Goal: Task Accomplishment & Management: Manage account settings

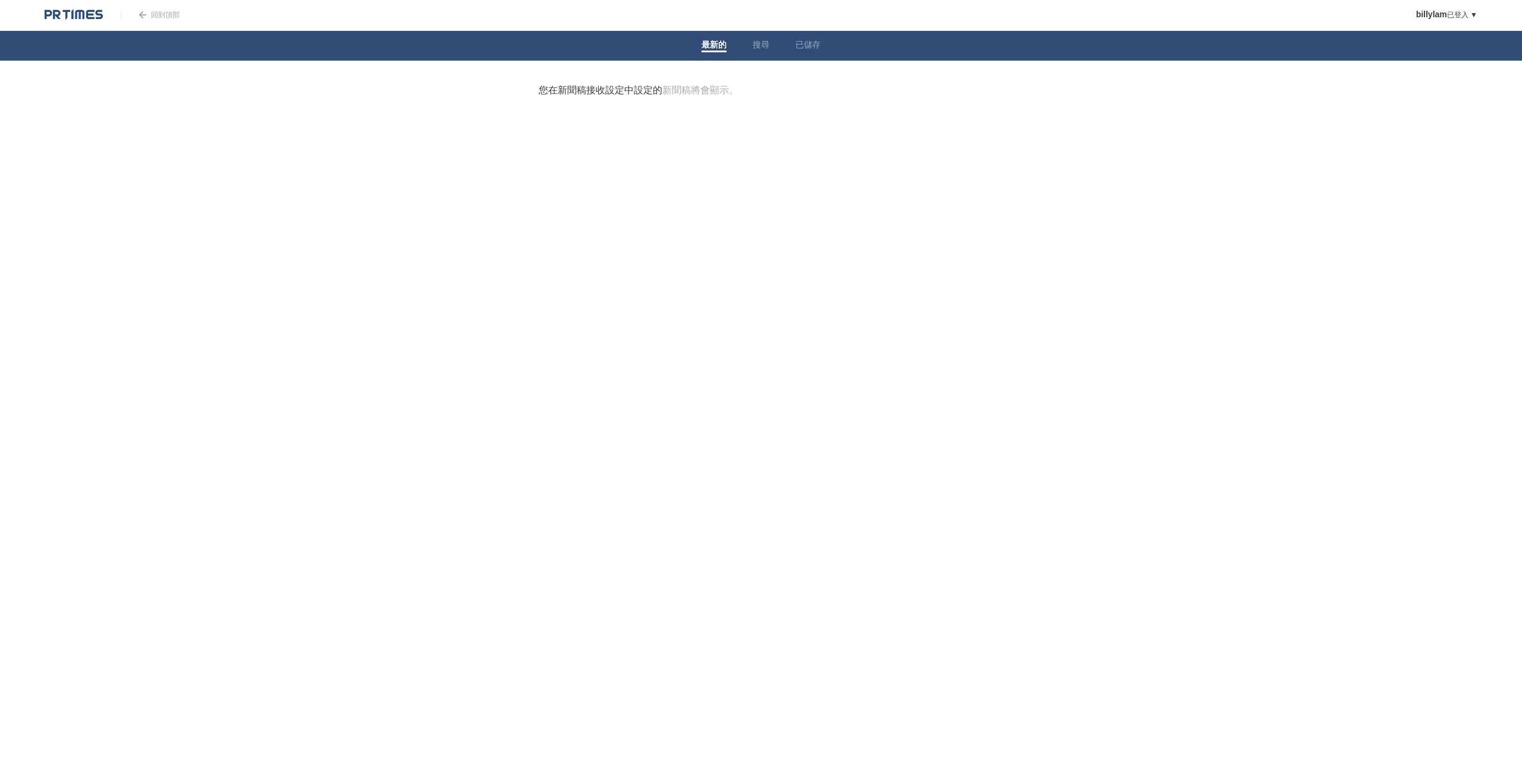
click at [1200, 125] on body "回到頂部 billylam 已登入 ▼ 新聞稿接收設定 跟隨 排除列表 帳戶設定 瀏覽紀錄 取消程式 回 PR TIMES 網站 登出 最新的 搜尋 已儲存 …" at bounding box center [761, 87] width 1522 height 174
click at [765, 44] on font "搜尋" at bounding box center [761, 44] width 17 height 10
click at [800, 44] on font "已儲存" at bounding box center [808, 44] width 25 height 10
click at [714, 51] on span at bounding box center [710, 51] width 17 height 2
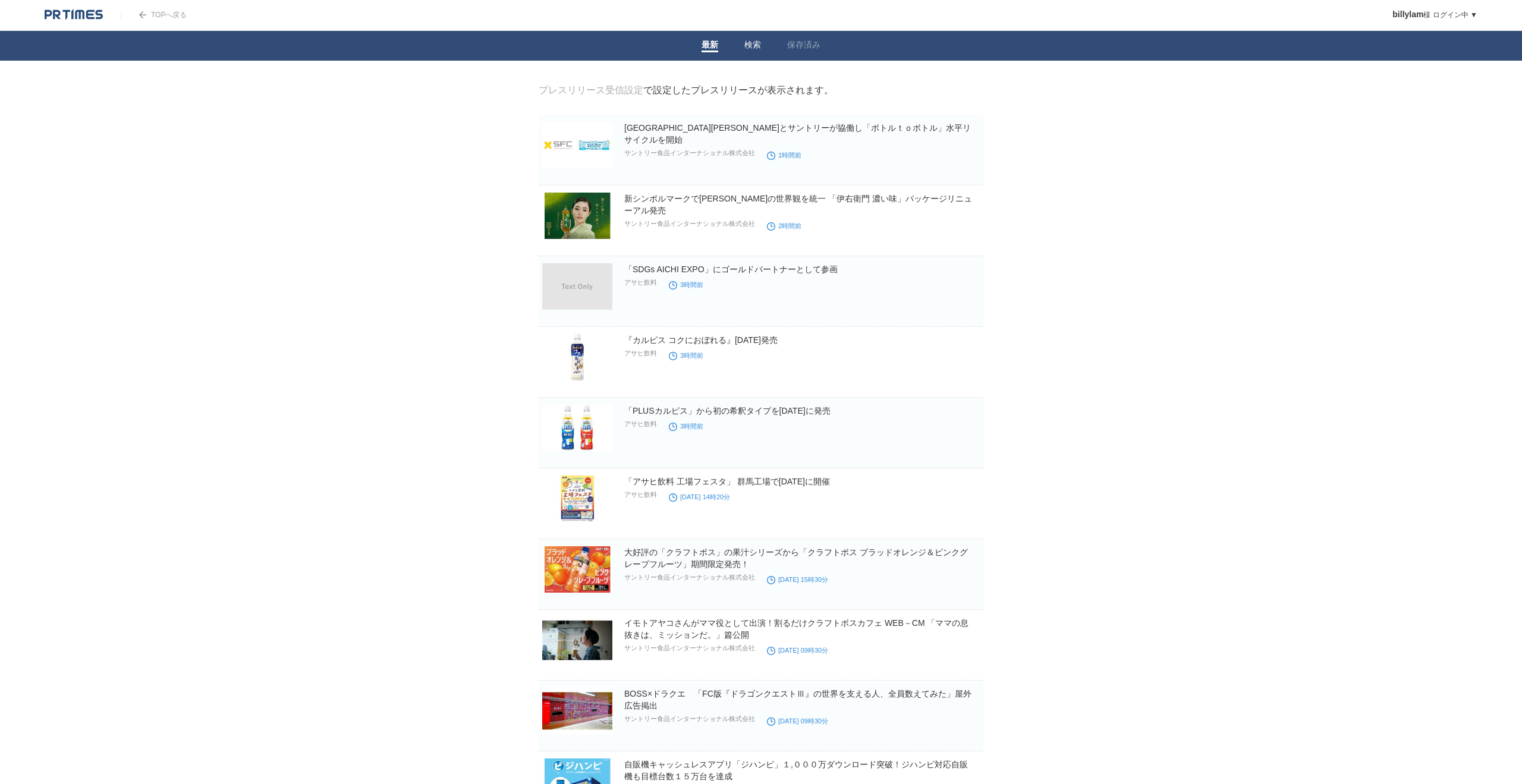
click at [749, 48] on link "検索" at bounding box center [752, 46] width 17 height 12
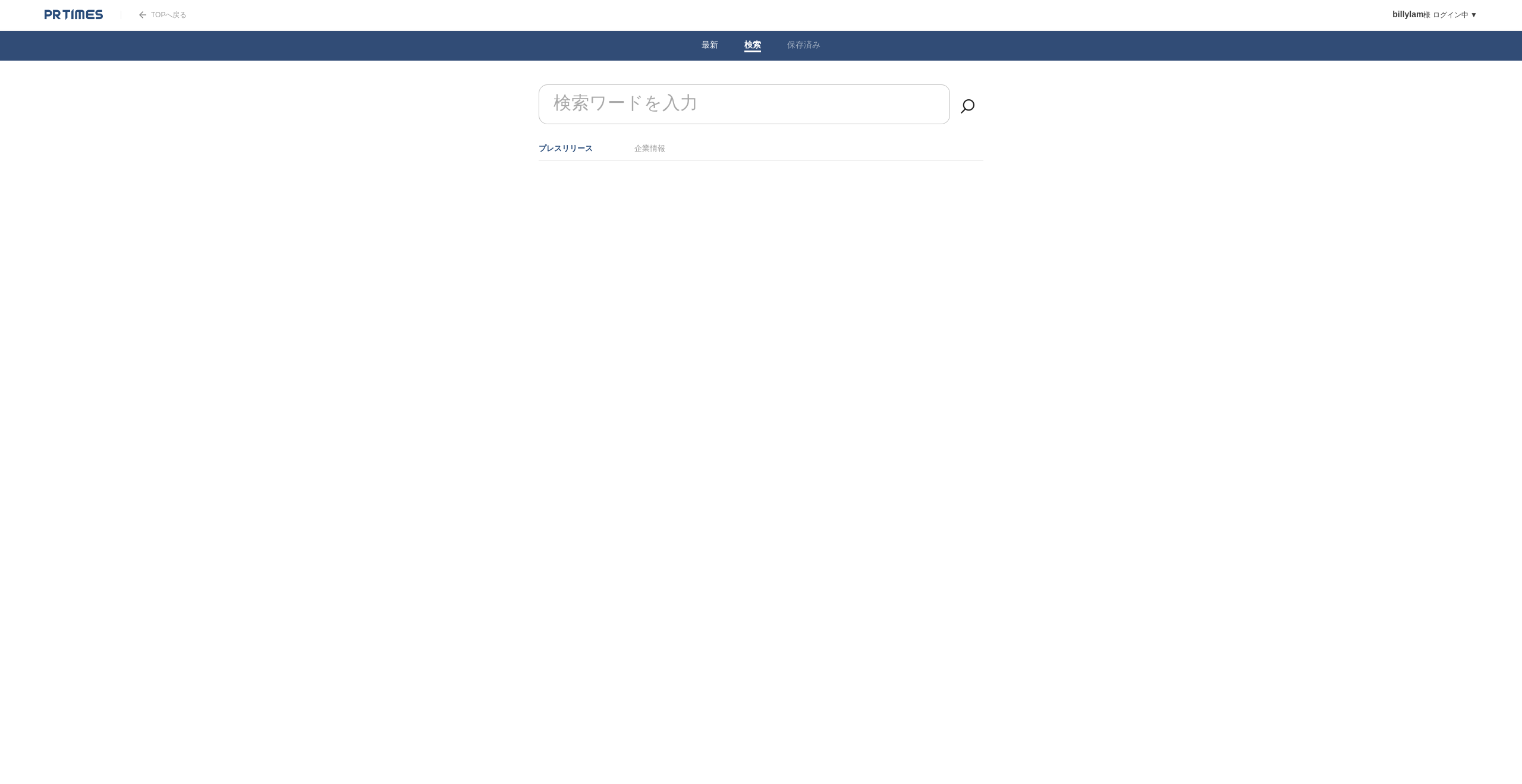
click at [719, 45] on li "最新" at bounding box center [710, 46] width 43 height 30
click at [707, 47] on link "最新" at bounding box center [710, 46] width 17 height 12
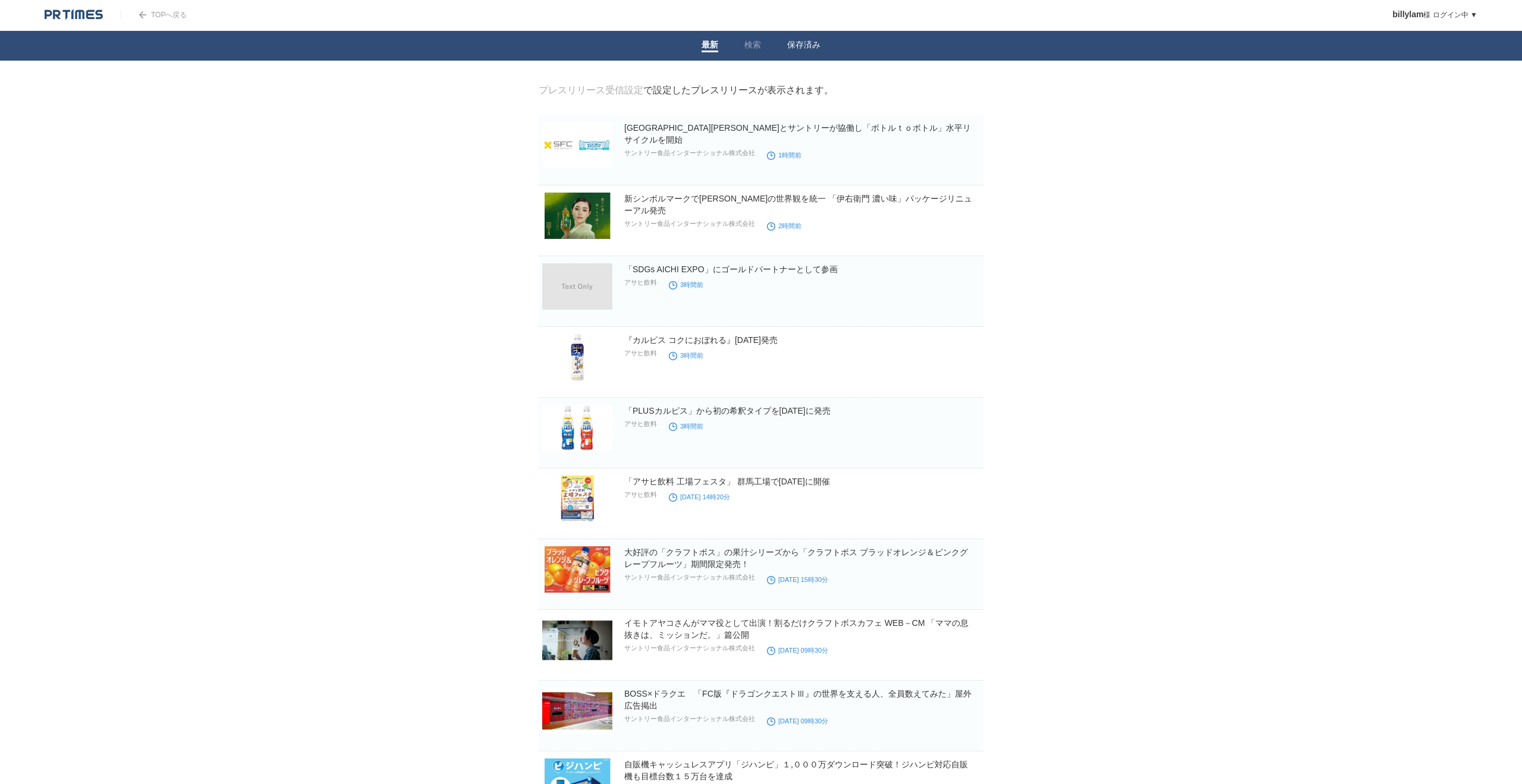
click at [803, 42] on link "保存済み" at bounding box center [804, 46] width 34 height 12
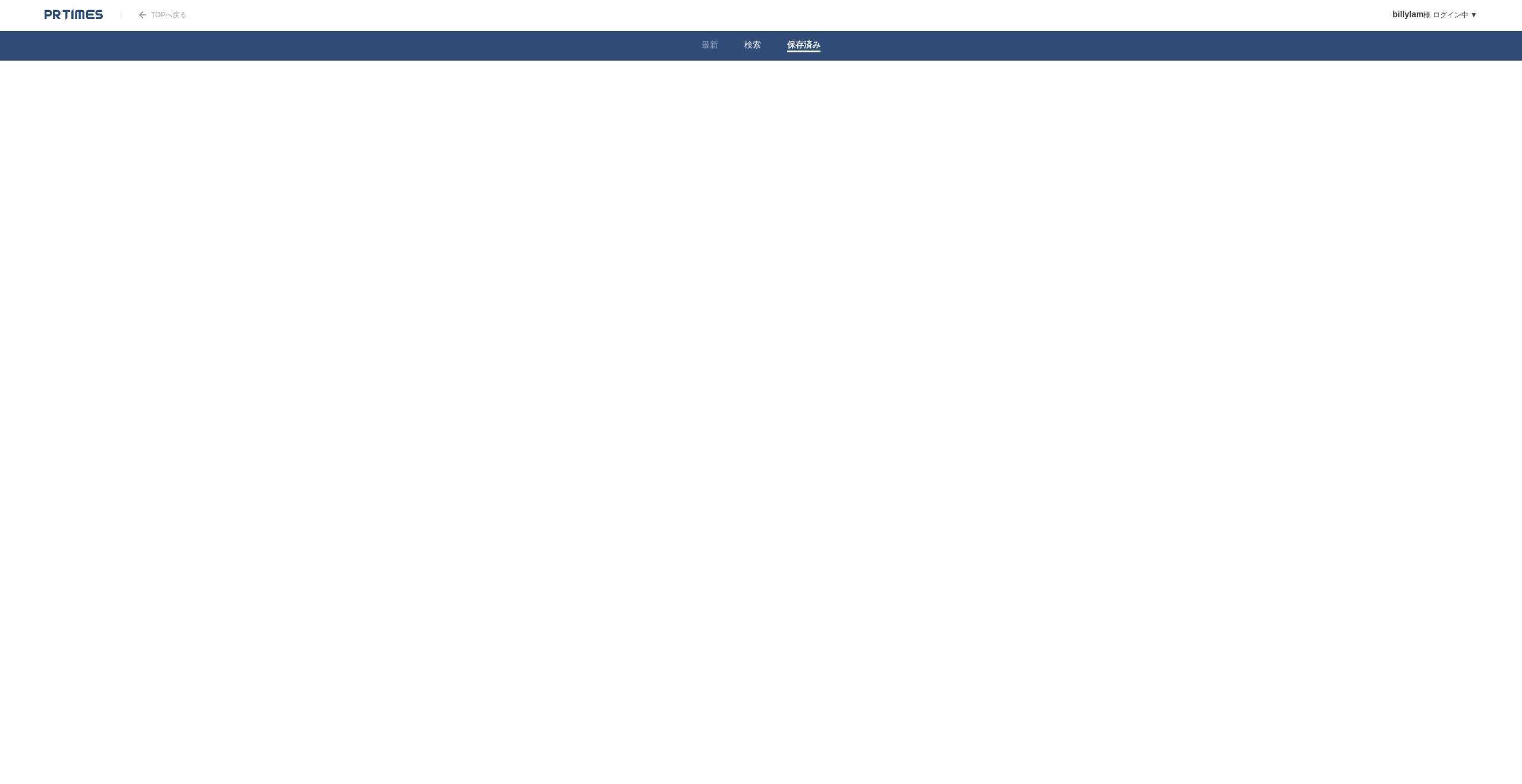
click at [772, 43] on li "検索" at bounding box center [753, 46] width 43 height 30
click at [746, 44] on link "検索" at bounding box center [752, 46] width 17 height 12
click at [666, 142] on ul "プレスリリース 企業情報" at bounding box center [760, 149] width 444 height 25
click at [643, 151] on link "企業情報" at bounding box center [649, 148] width 31 height 9
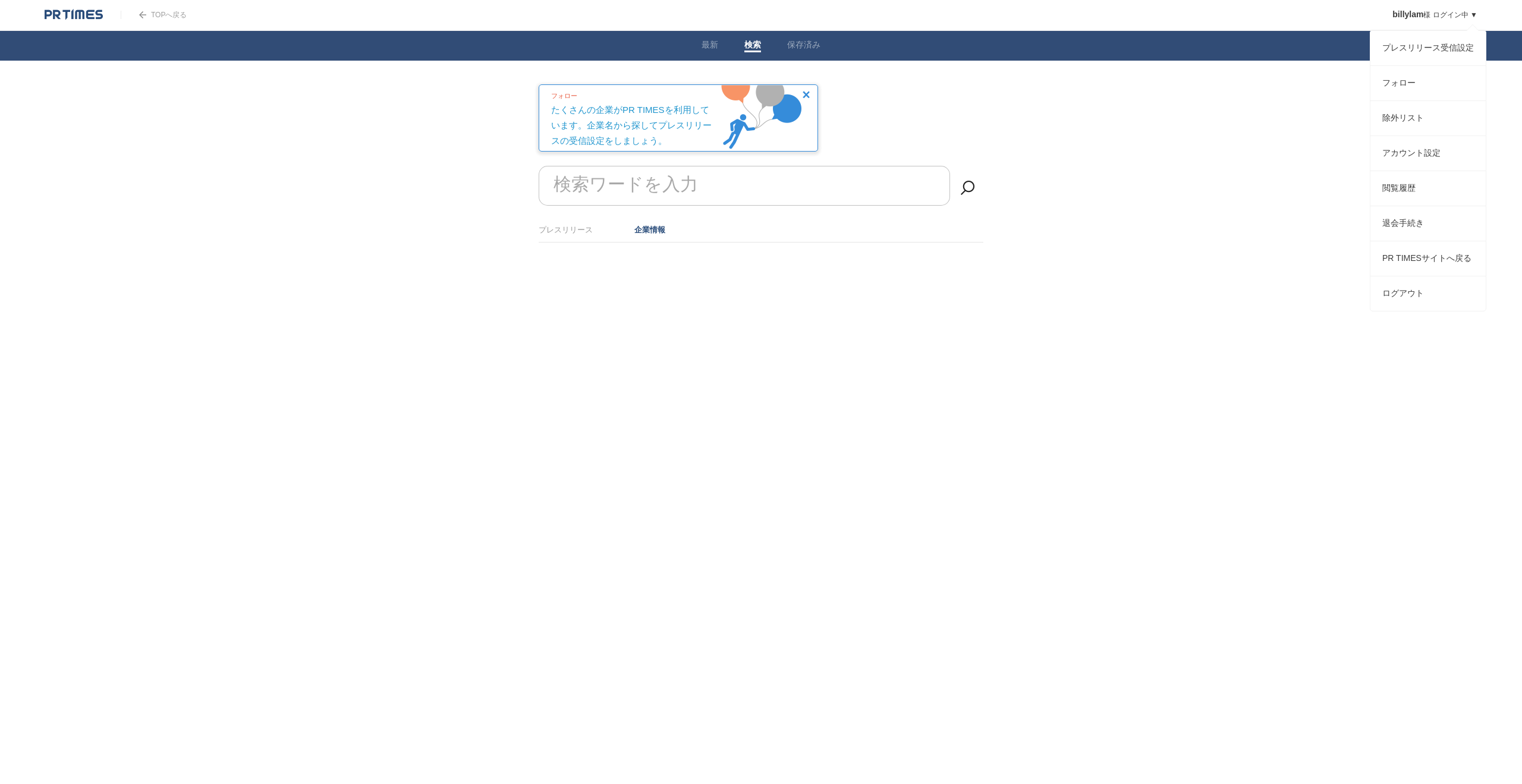
click at [1476, 15] on link "billylam 様 ログイン中 ▼" at bounding box center [1435, 14] width 85 height 8
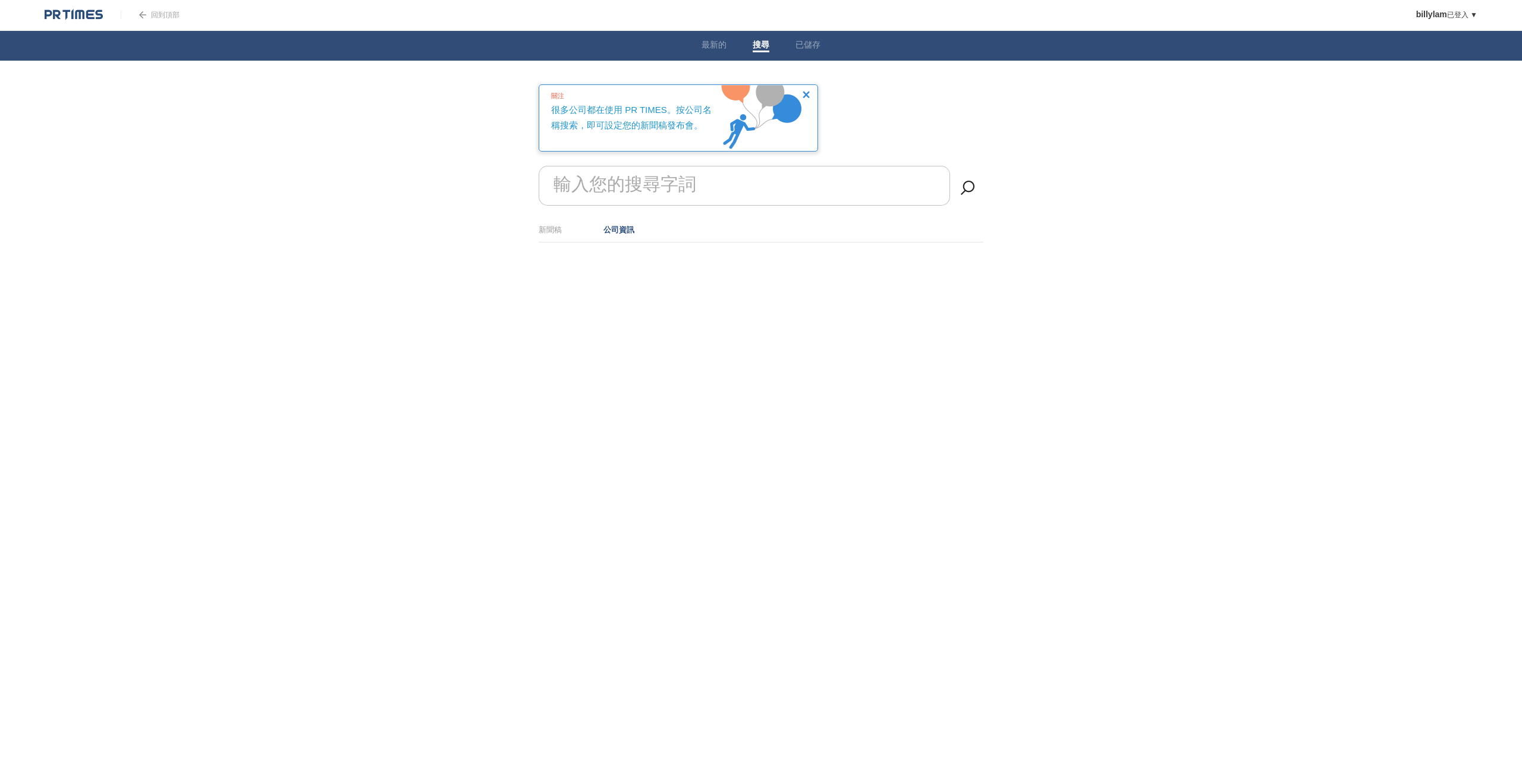
click at [1095, 145] on body "回到頂部 billylam 已登入 ▼ 新聞稿接收設定 跟隨 排除列表 帳戶設定 瀏覽紀錄 取消程式 回 PR TIMES 網站 登出 最新的 搜尋 已儲存 …" at bounding box center [761, 151] width 1522 height 302
click at [1465, 16] on font "已登入 ▼" at bounding box center [1463, 14] width 30 height 8
click at [1430, 52] on font "新聞稿接收設定" at bounding box center [1434, 47] width 59 height 10
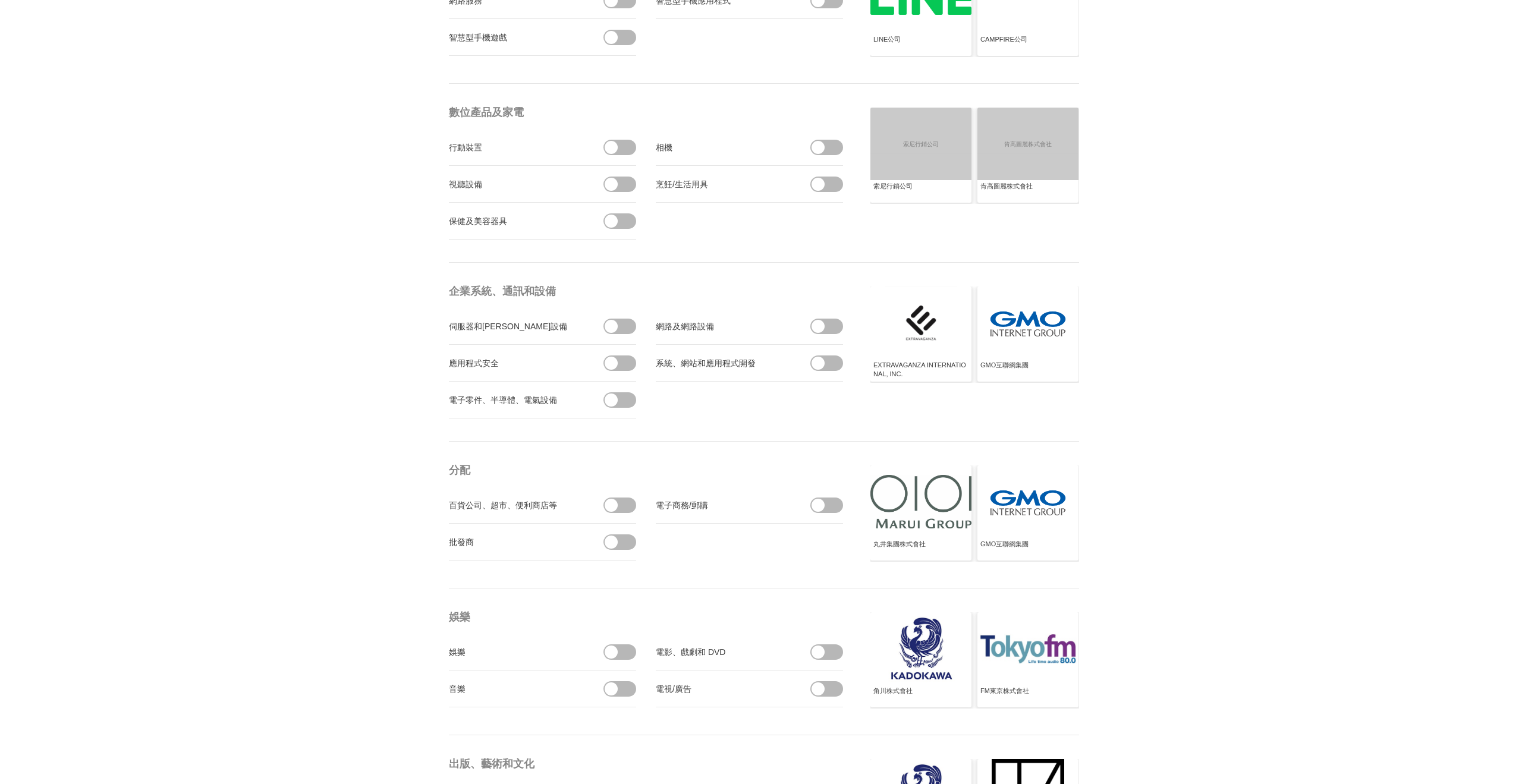
scroll to position [357, 0]
click at [619, 506] on span at bounding box center [624, 503] width 25 height 15
click at [0, 0] on input "checkbox" at bounding box center [0, 0] width 0 height 0
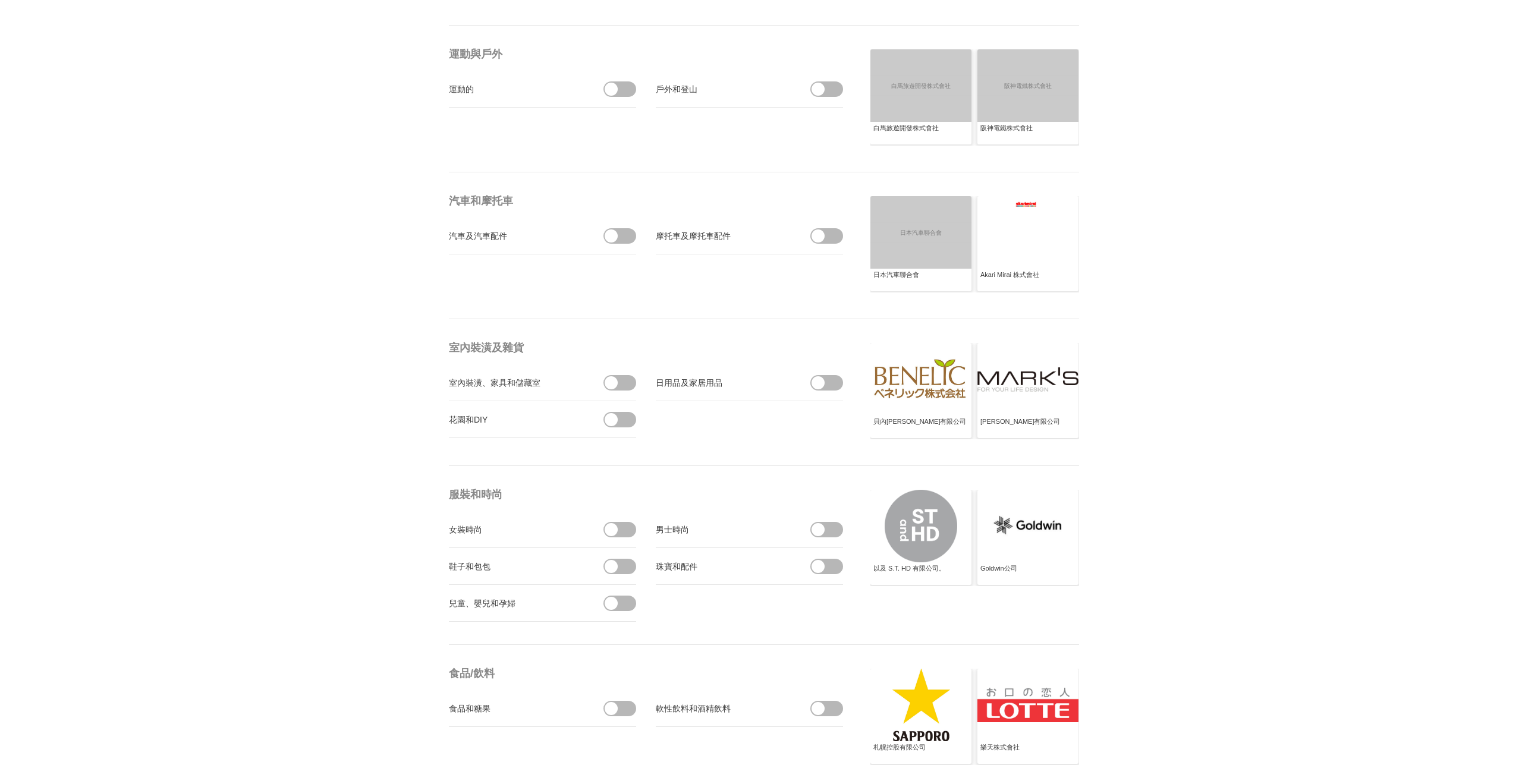
scroll to position [1361, 0]
click at [621, 702] on span at bounding box center [624, 705] width 25 height 15
click at [0, 0] on input "checkbox" at bounding box center [0, 0] width 0 height 0
click at [836, 704] on span at bounding box center [830, 705] width 25 height 15
click at [0, 0] on input "checkbox" at bounding box center [0, 0] width 0 height 0
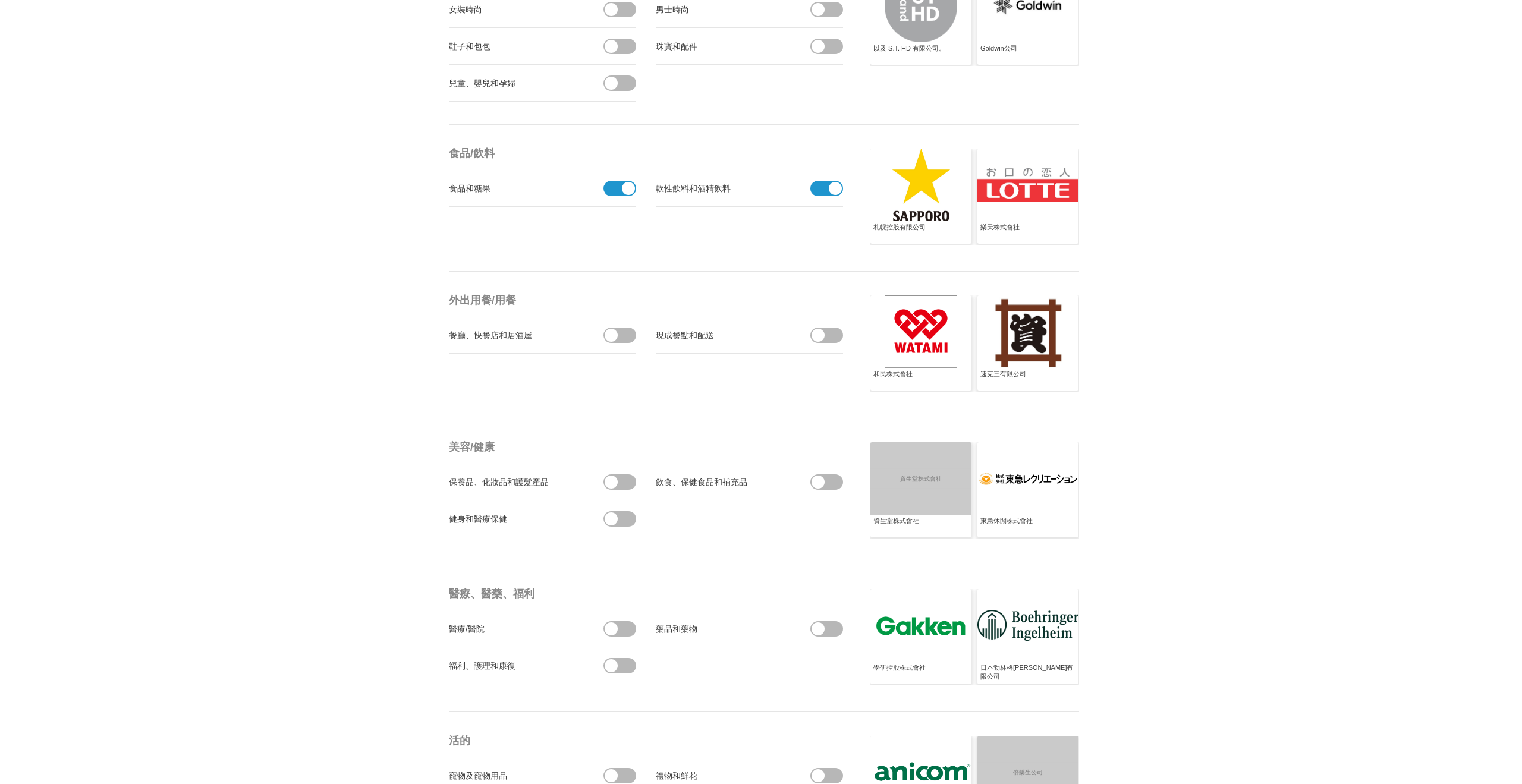
scroll to position [1901, 0]
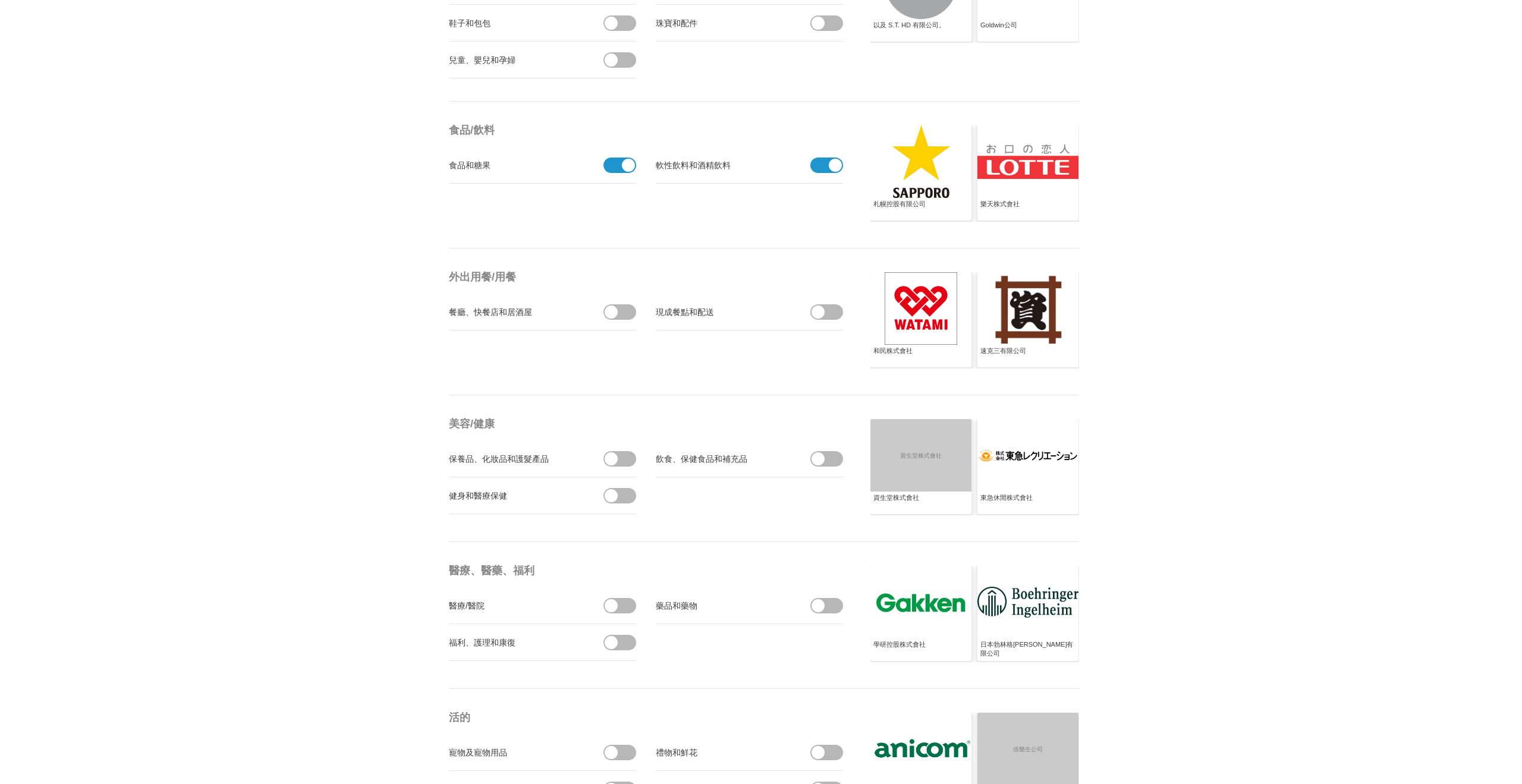
click at [828, 462] on span at bounding box center [830, 459] width 25 height 15
click at [0, 0] on input "checkbox" at bounding box center [0, 0] width 0 height 0
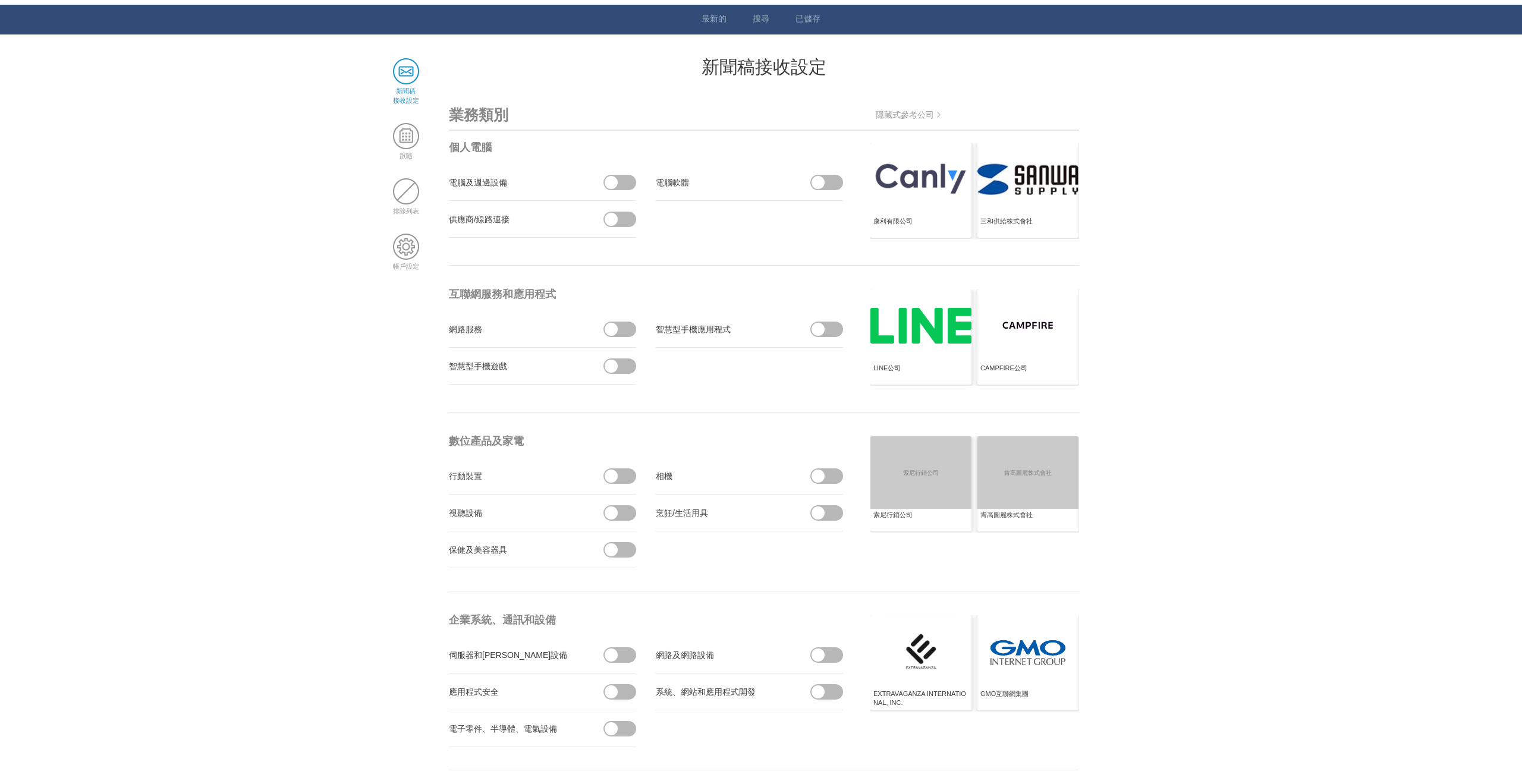
scroll to position [0, 0]
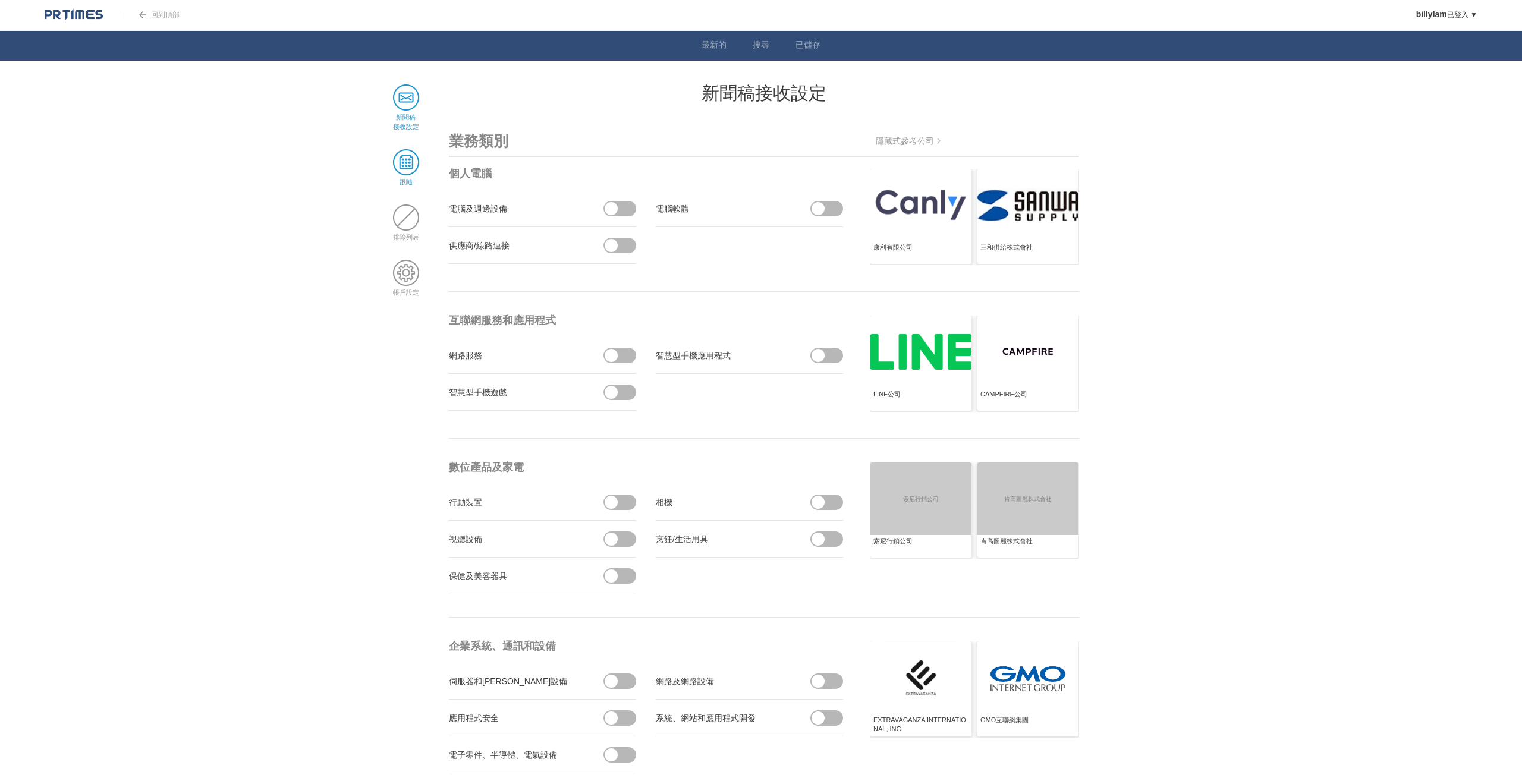
click at [414, 169] on span at bounding box center [405, 161] width 26 height 26
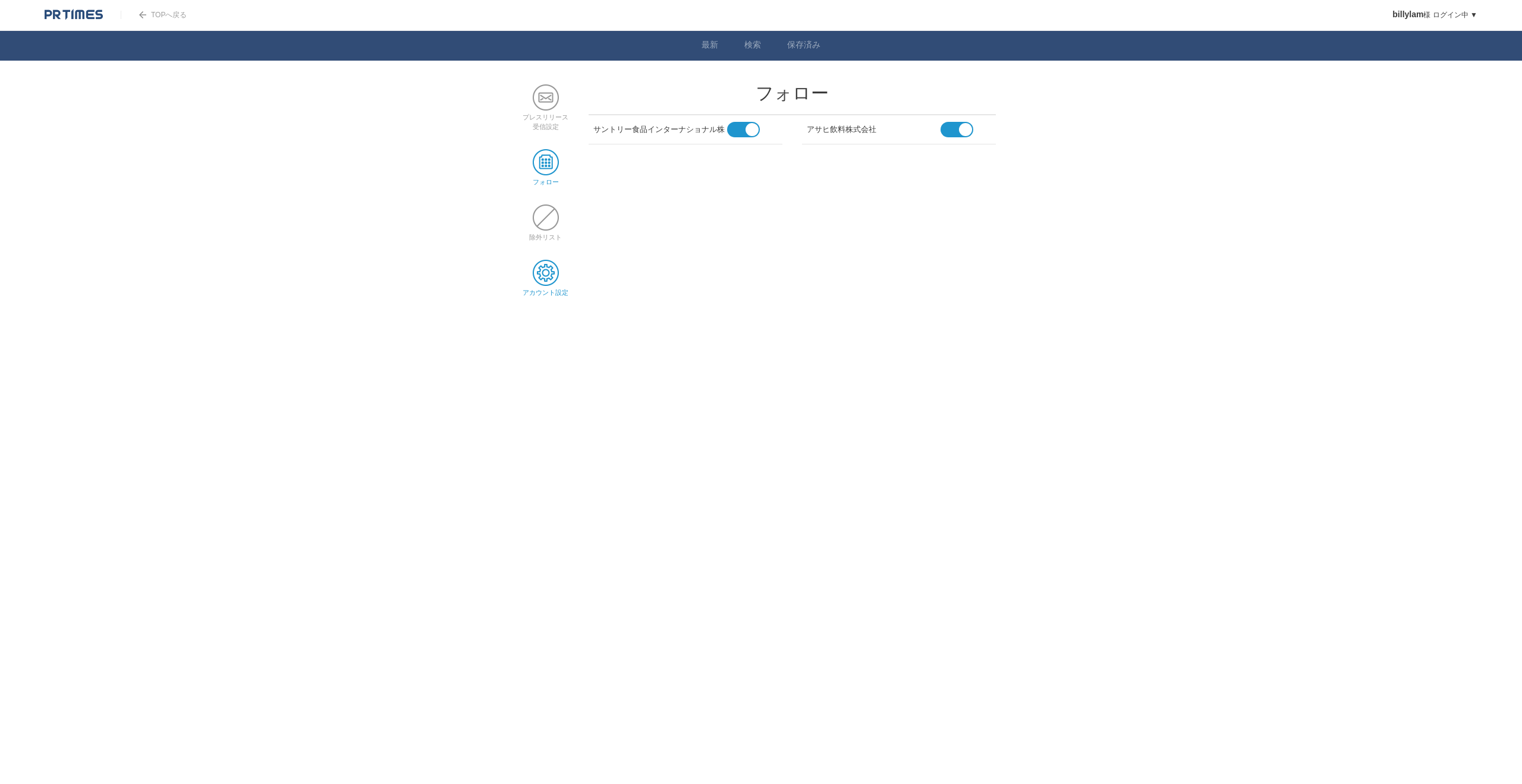
click at [544, 277] on span at bounding box center [545, 272] width 26 height 26
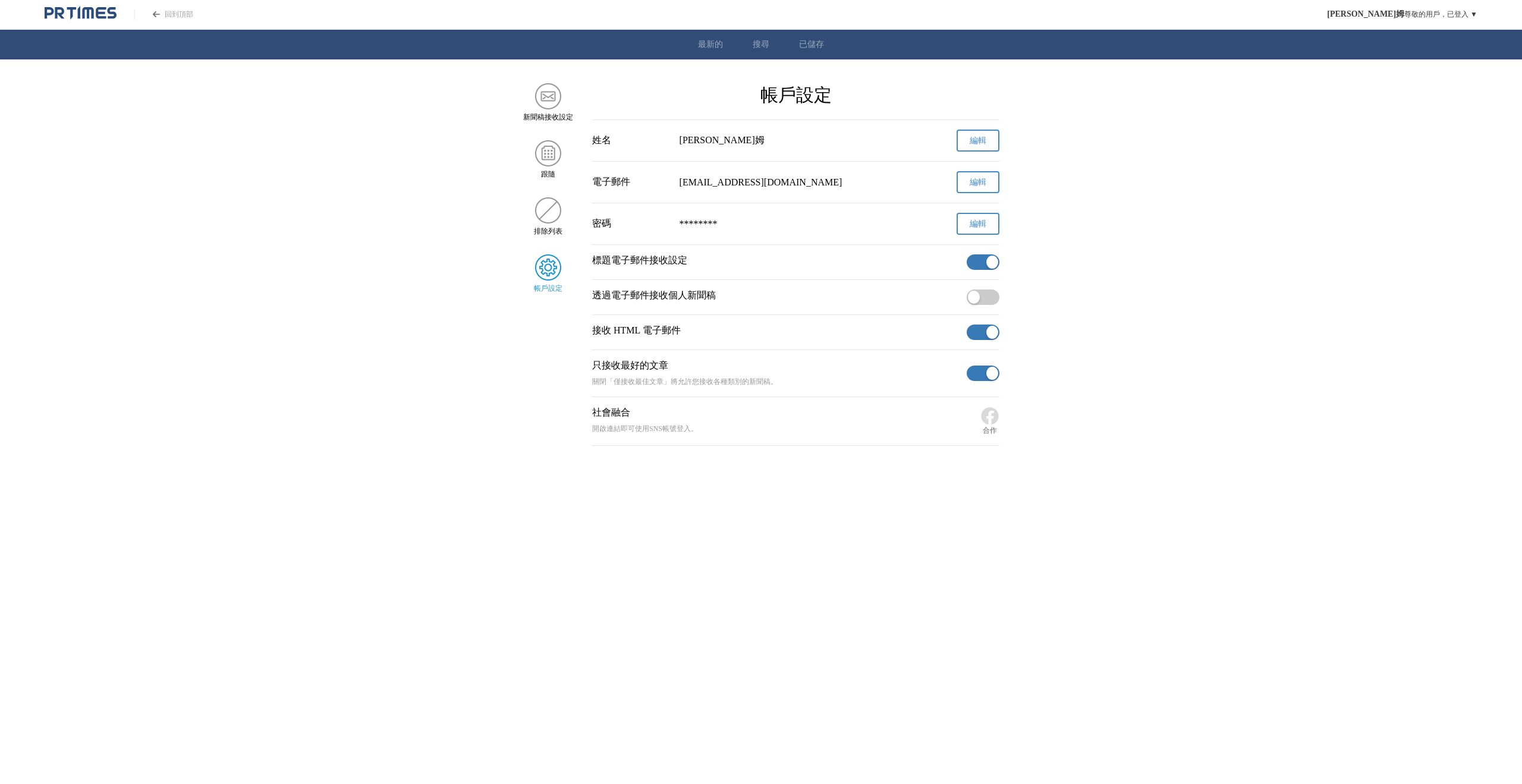
click at [1144, 233] on main "新聞稿接收設定 跟隨 排除列表 帳戶設定 帳戶設定 姓名 比利拉姆 編輯 電子郵件 billylam2006@gmail.com 編輯 密碼 ********…" at bounding box center [761, 264] width 1522 height 363
click at [989, 300] on button "button" at bounding box center [983, 296] width 33 height 15
click at [439, 95] on main "新聞稿接收設定 跟隨 排除列表 帳戶設定 帳戶設定 姓名 比利拉姆 編輯 電子郵件 billylam2006@gmail.com 編輯 密碼 ********…" at bounding box center [761, 264] width 1522 height 363
click at [713, 43] on font "最新的" at bounding box center [710, 44] width 25 height 9
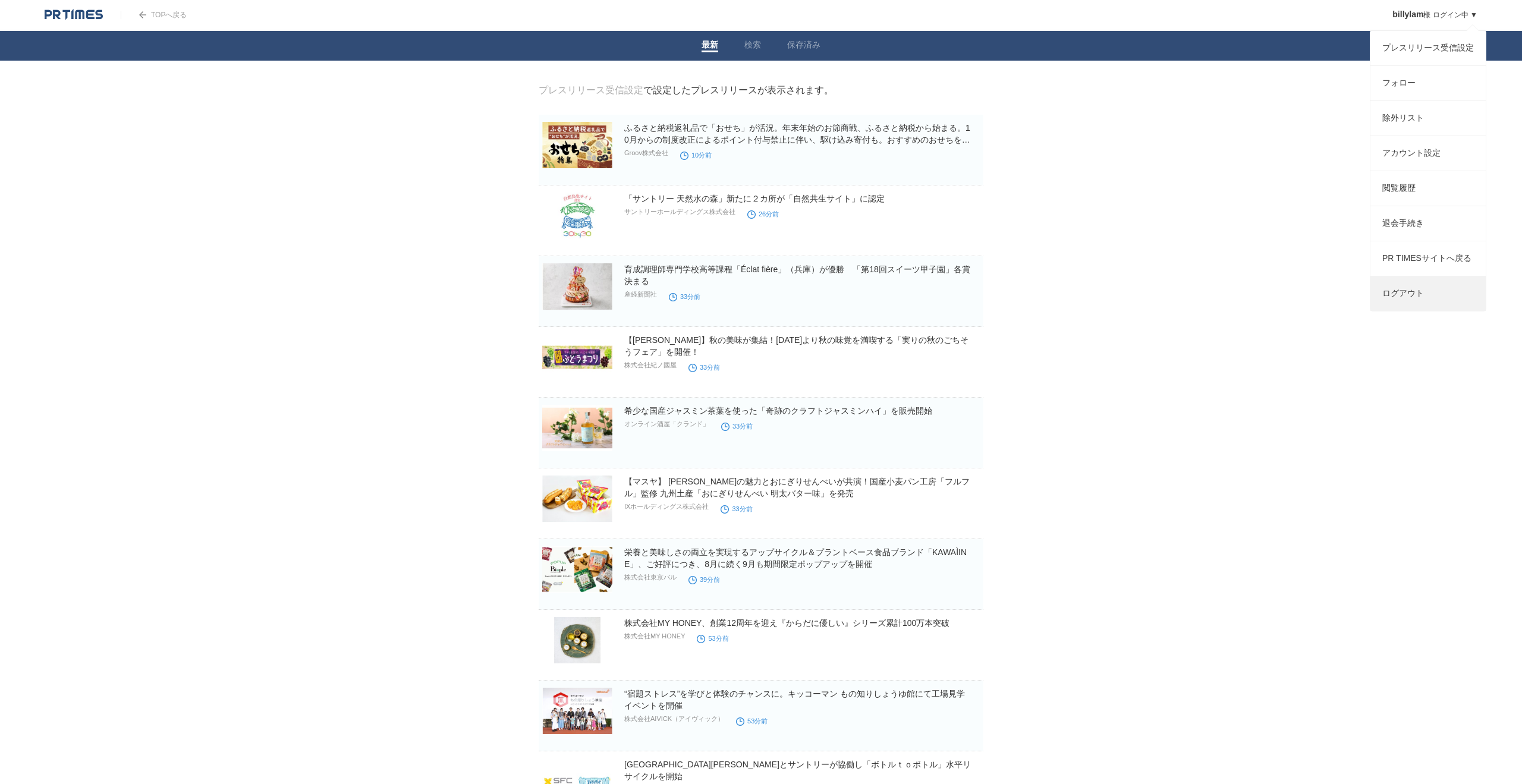
click at [1402, 304] on link "ログアウト" at bounding box center [1428, 294] width 115 height 35
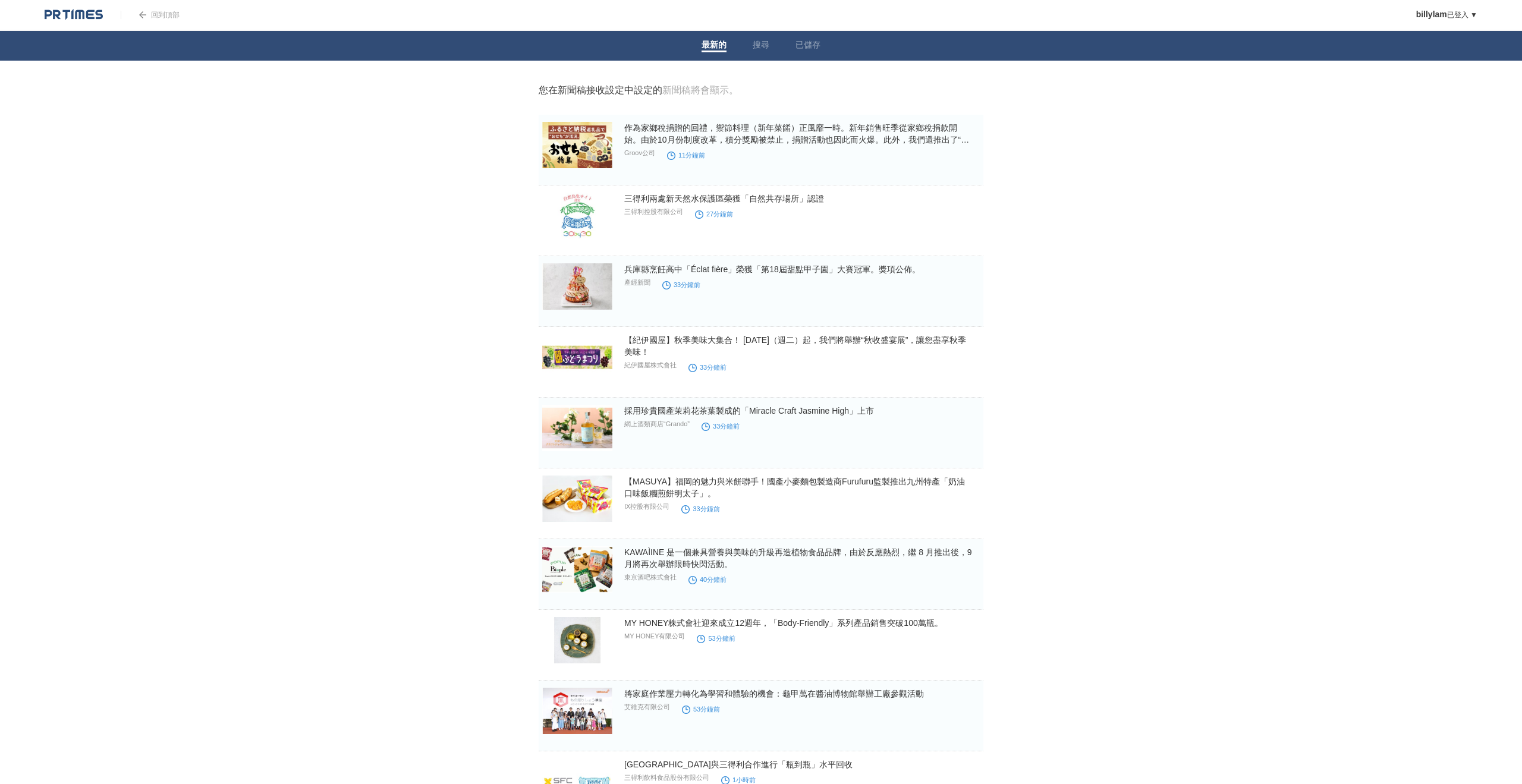
click at [1167, 169] on body "回到頂部 billylam 已登入 ▼ プレスリリース受信設定 フォロー 除外リスト アカウント設定 閲覧履歴 退会手続き PR TIMESサイトへ戻る ログ…" at bounding box center [761, 795] width 1522 height 1589
click at [1471, 30] on ul "新聞稿接收設定 跟隨 排除列表 帳戶設定 瀏覽紀錄 取消程式 回 PR TIMES 網站 登出" at bounding box center [1440, 171] width 94 height 282
click at [1435, 169] on link "帳戶設定" at bounding box center [1440, 153] width 93 height 35
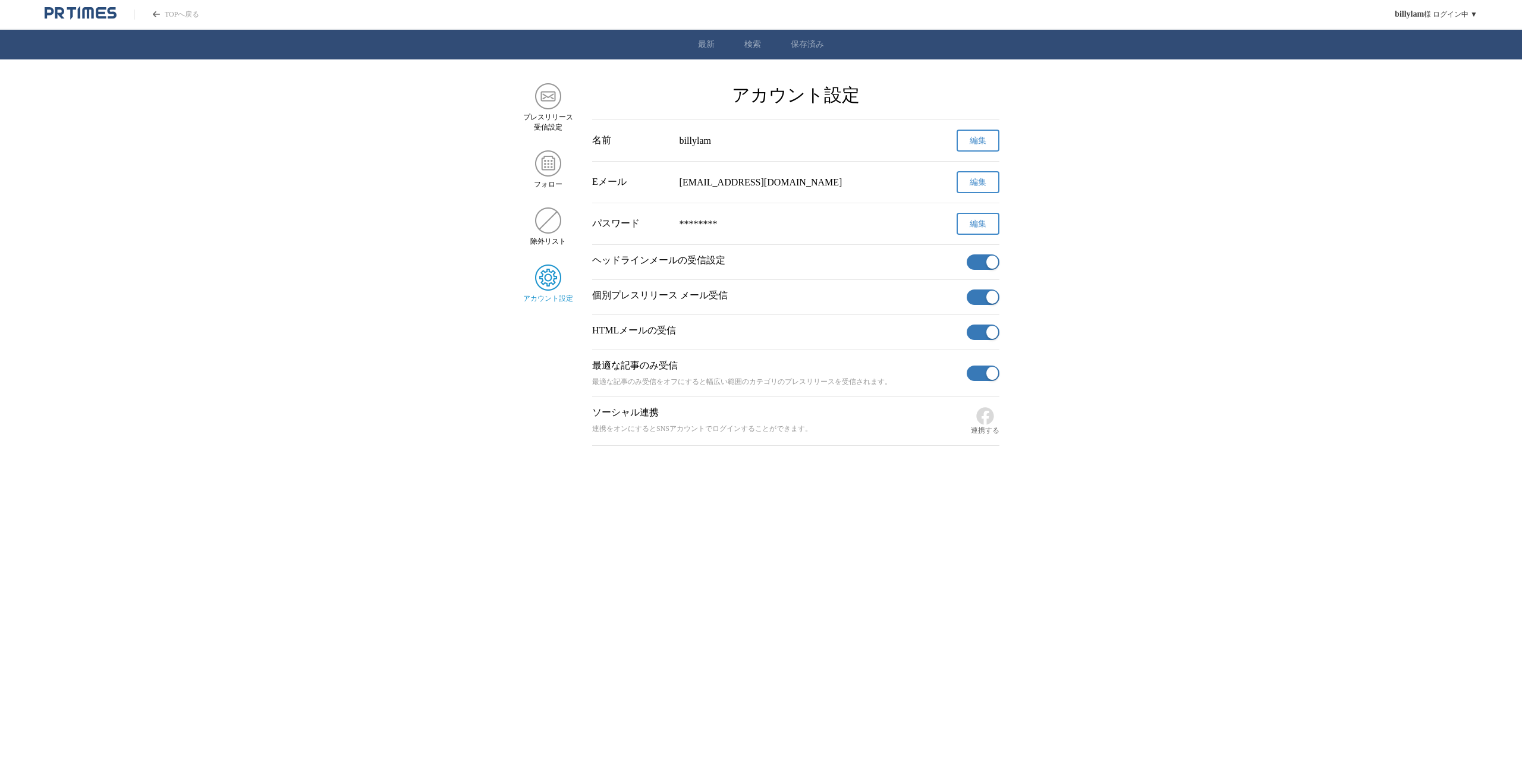
click at [706, 52] on ul "最新 検索 保存済み" at bounding box center [761, 45] width 1522 height 30
click at [706, 43] on link "最新" at bounding box center [706, 44] width 17 height 11
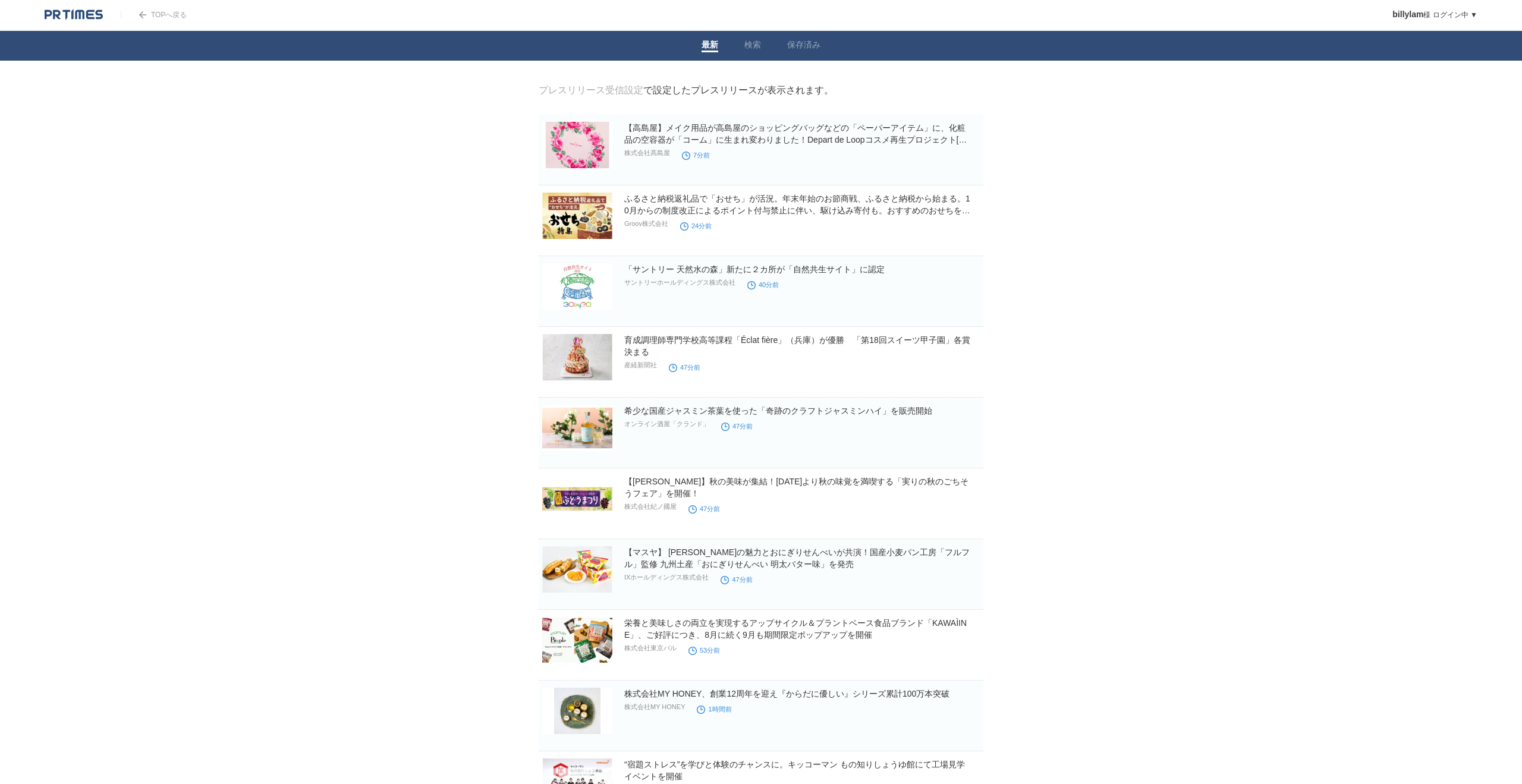
click at [692, 94] on div "プレスリリース受信設定 で設定したプレスリリースが表示されます。" at bounding box center [686, 90] width 294 height 12
click at [751, 51] on link "検索" at bounding box center [752, 46] width 17 height 12
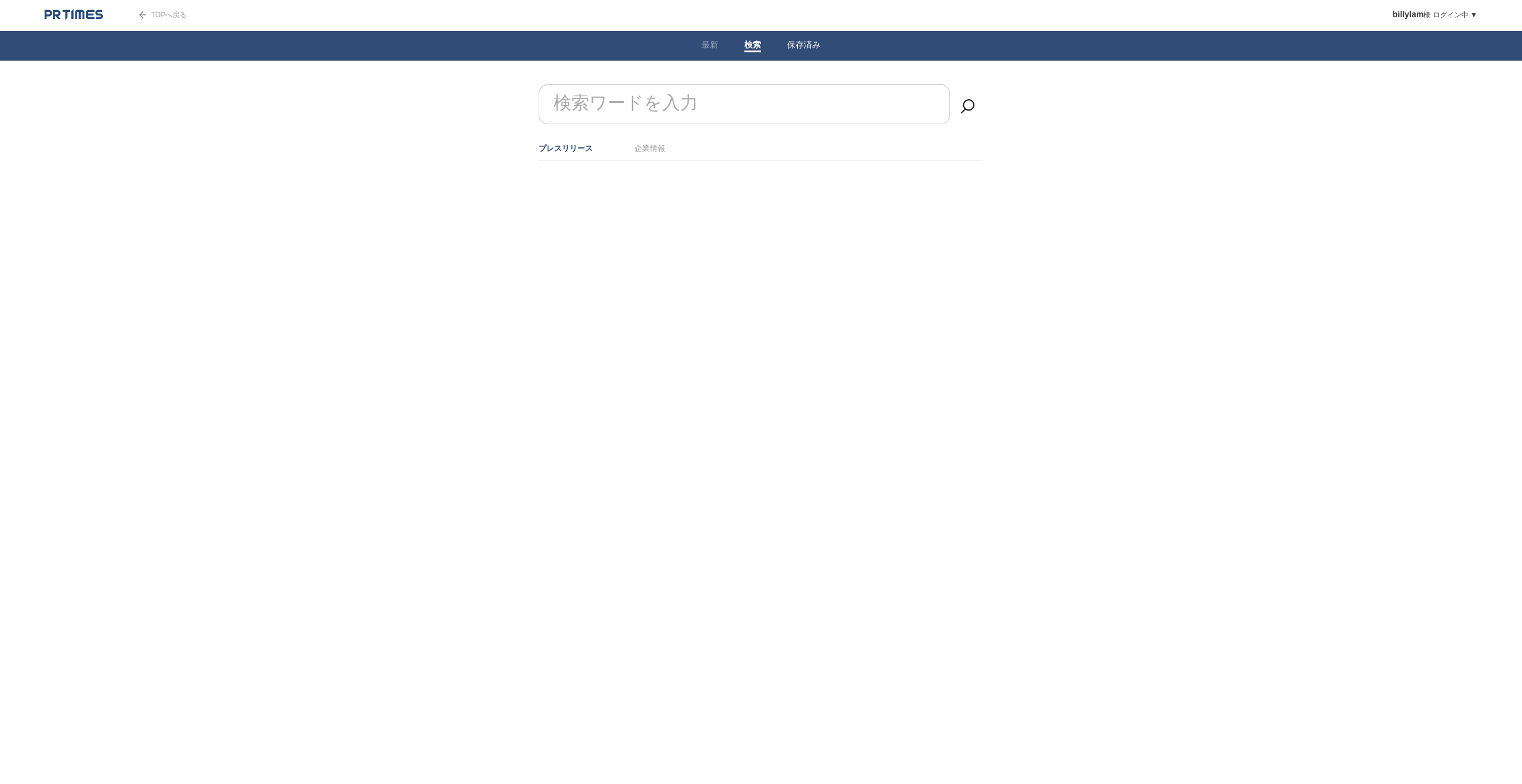
click at [799, 44] on link "保存済み" at bounding box center [804, 46] width 34 height 12
click at [750, 52] on span at bounding box center [752, 51] width 17 height 2
click at [721, 91] on input "検索ワードを入力" at bounding box center [744, 104] width 412 height 40
paste input "グルメのプレスリリース一覧"
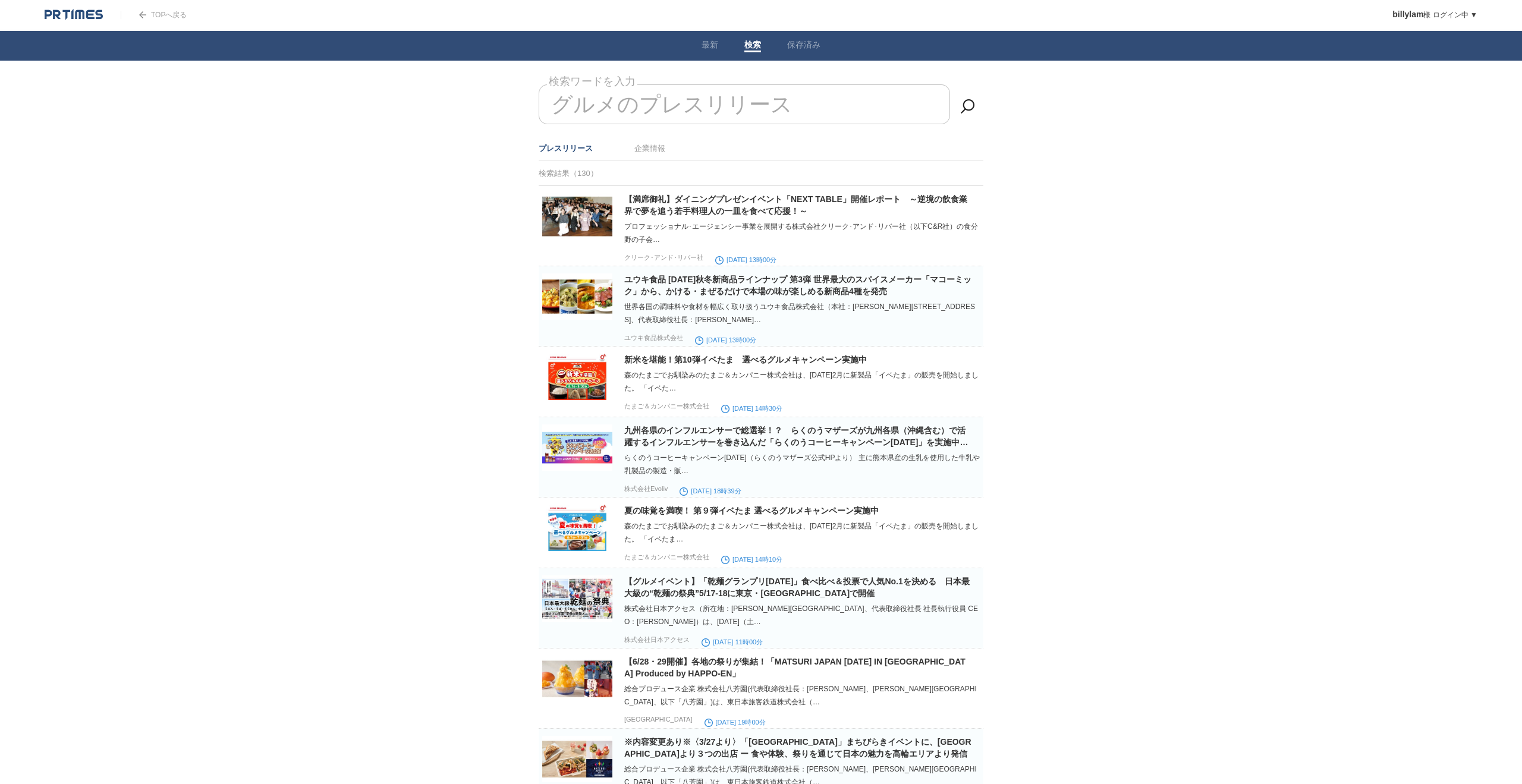
type input "グルメのプレスリリース"
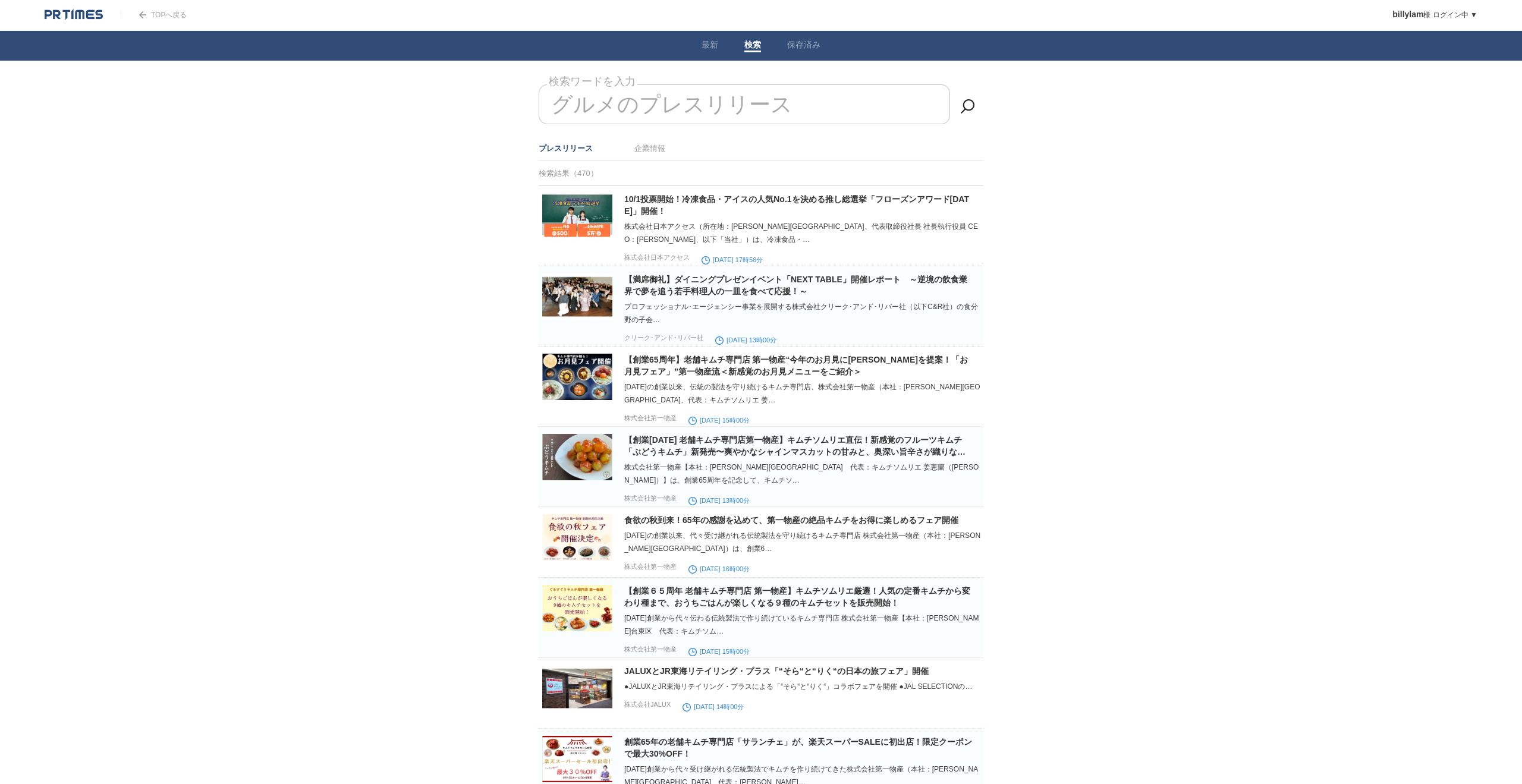
click at [673, 150] on ul "プレスリリース 企業情報" at bounding box center [760, 149] width 444 height 25
click at [652, 150] on link "企業情報" at bounding box center [649, 148] width 31 height 9
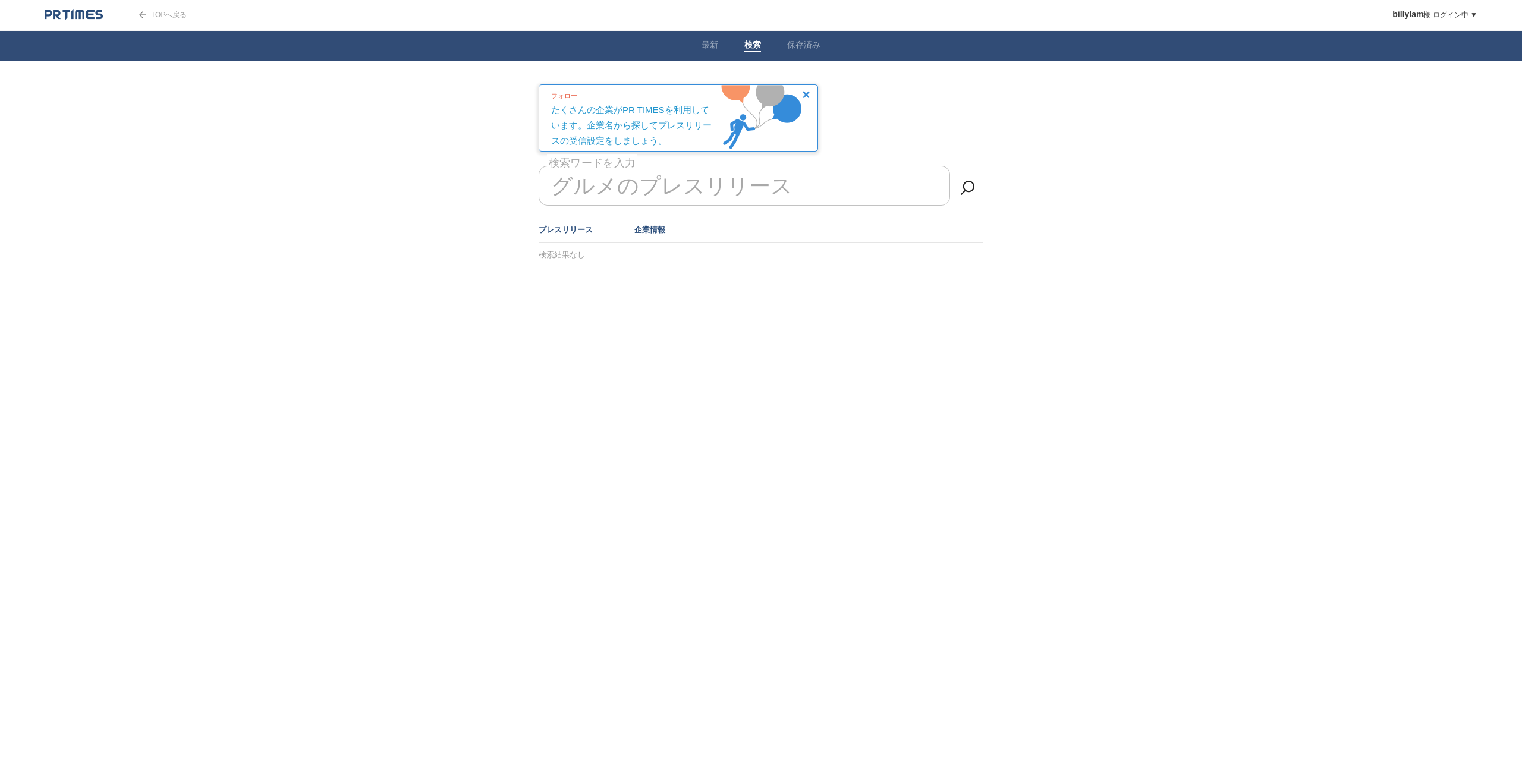
click at [558, 231] on link "プレスリリース" at bounding box center [565, 230] width 54 height 9
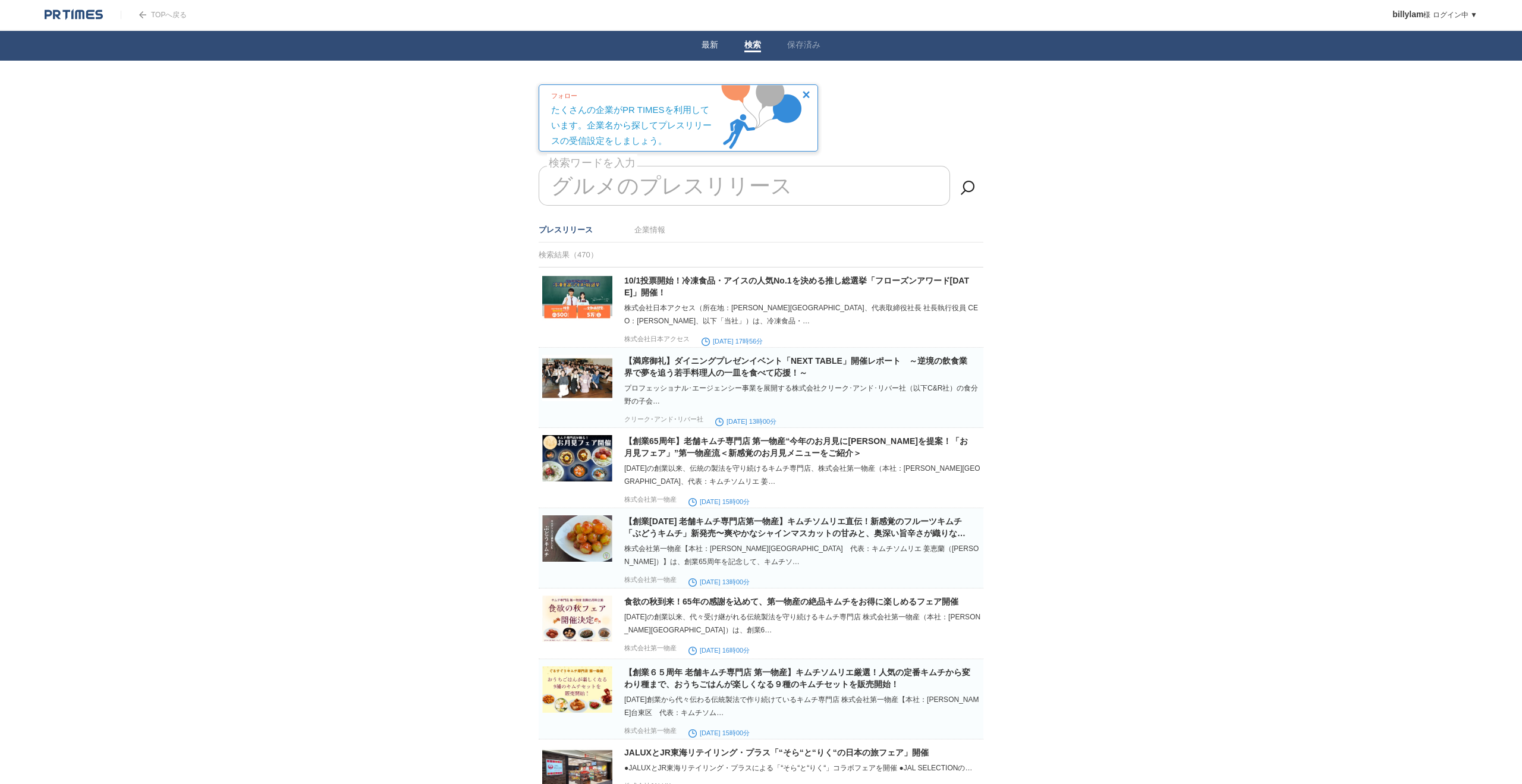
click at [711, 43] on link "最新" at bounding box center [710, 46] width 17 height 12
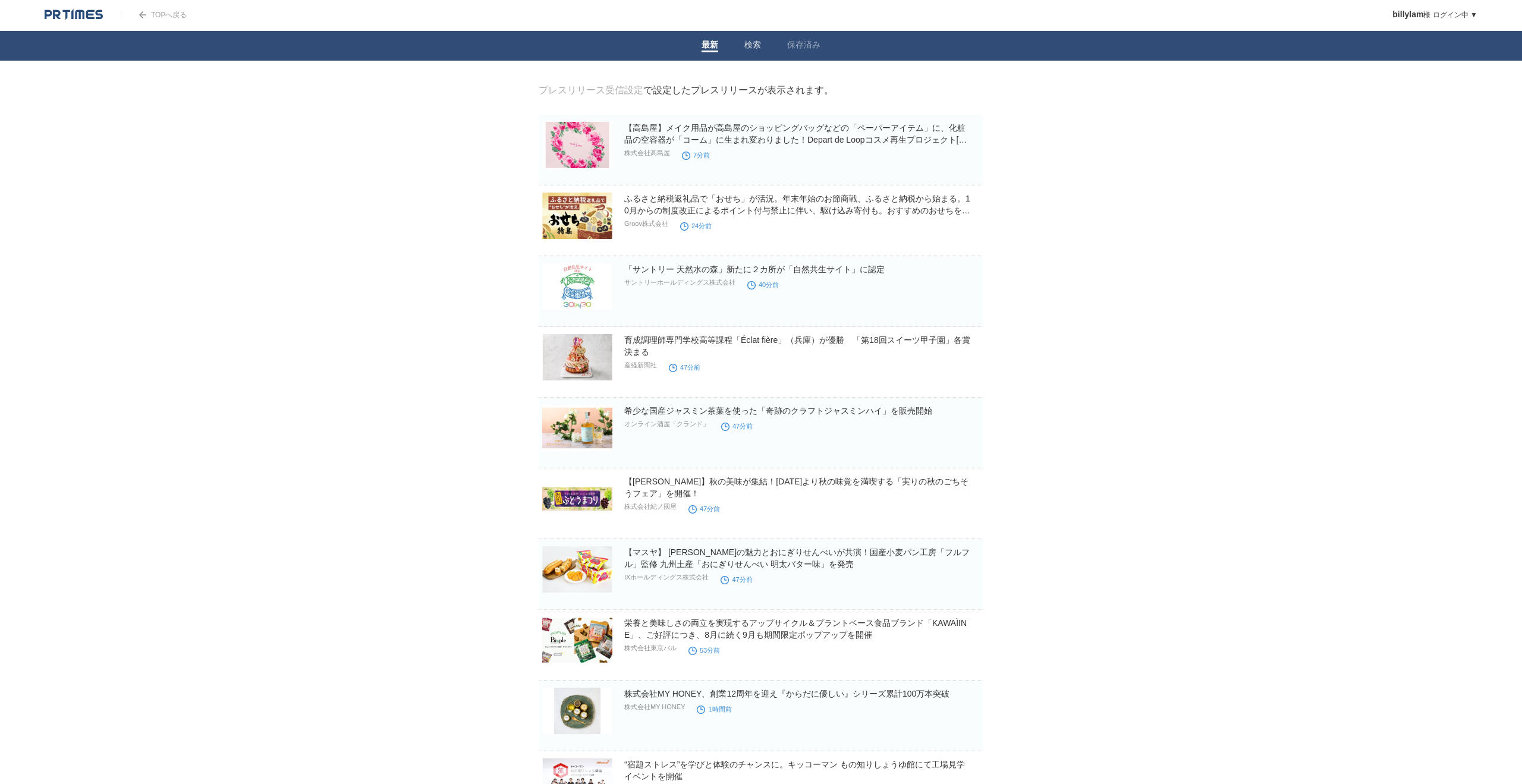
click at [749, 43] on link "検索" at bounding box center [752, 46] width 17 height 12
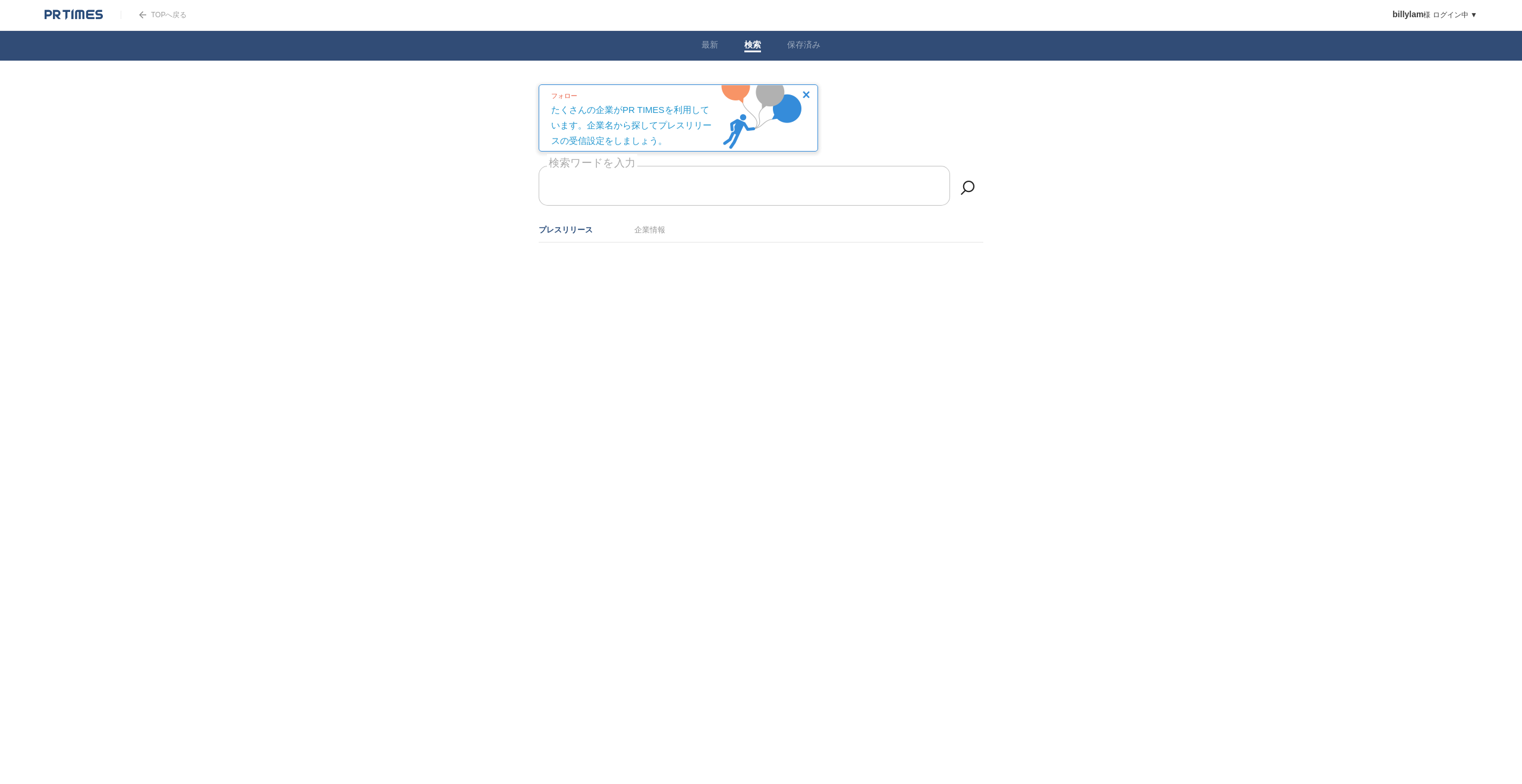
click at [679, 110] on div "フォロー たくさんの企業がPR TIMESを利用しています。企業名から探してプレスリリースの受信設定をしましょう。" at bounding box center [634, 117] width 167 height 64
click at [568, 97] on span "フォロー" at bounding box center [563, 96] width 26 height 7
click at [773, 104] on div "フォロー たくさんの企業がPR TIMESを利用しています。企業名から探してプレスリリースの受信設定をしましょう。" at bounding box center [678, 118] width 279 height 67
click at [1132, 173] on body "回到頂部 billylam 已登入 ▼ 新聞稿接收設定 跟隨 排除列表 帳戶設定 瀏覽紀錄 取消程式 回 PR TIMES 網站 登出 最新的 搜尋 已儲存 …" at bounding box center [761, 151] width 1522 height 302
click at [1435, 51] on font "新聞稿接收設定" at bounding box center [1434, 47] width 59 height 10
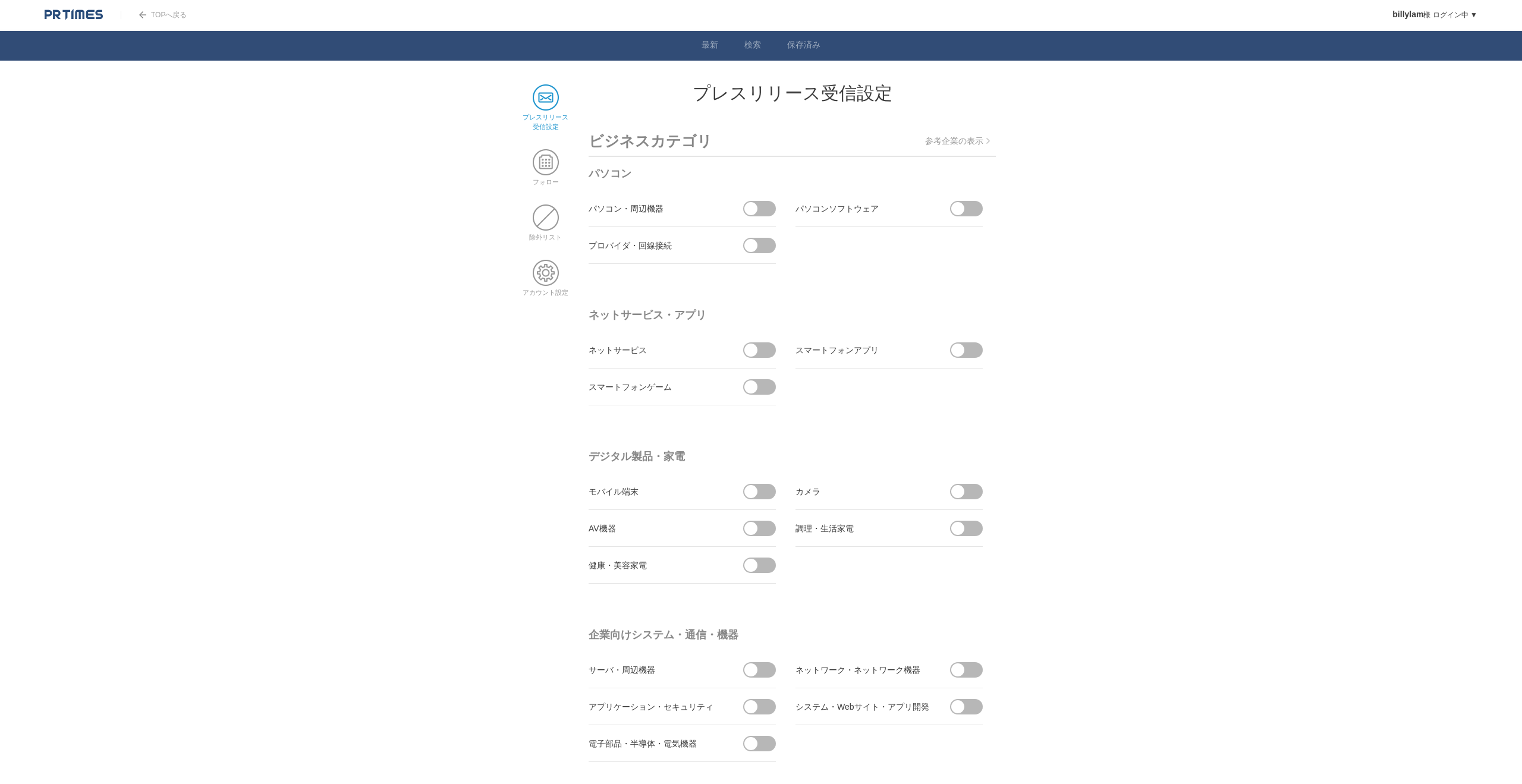
click at [973, 144] on p "参考企業の表示" at bounding box center [957, 142] width 65 height 11
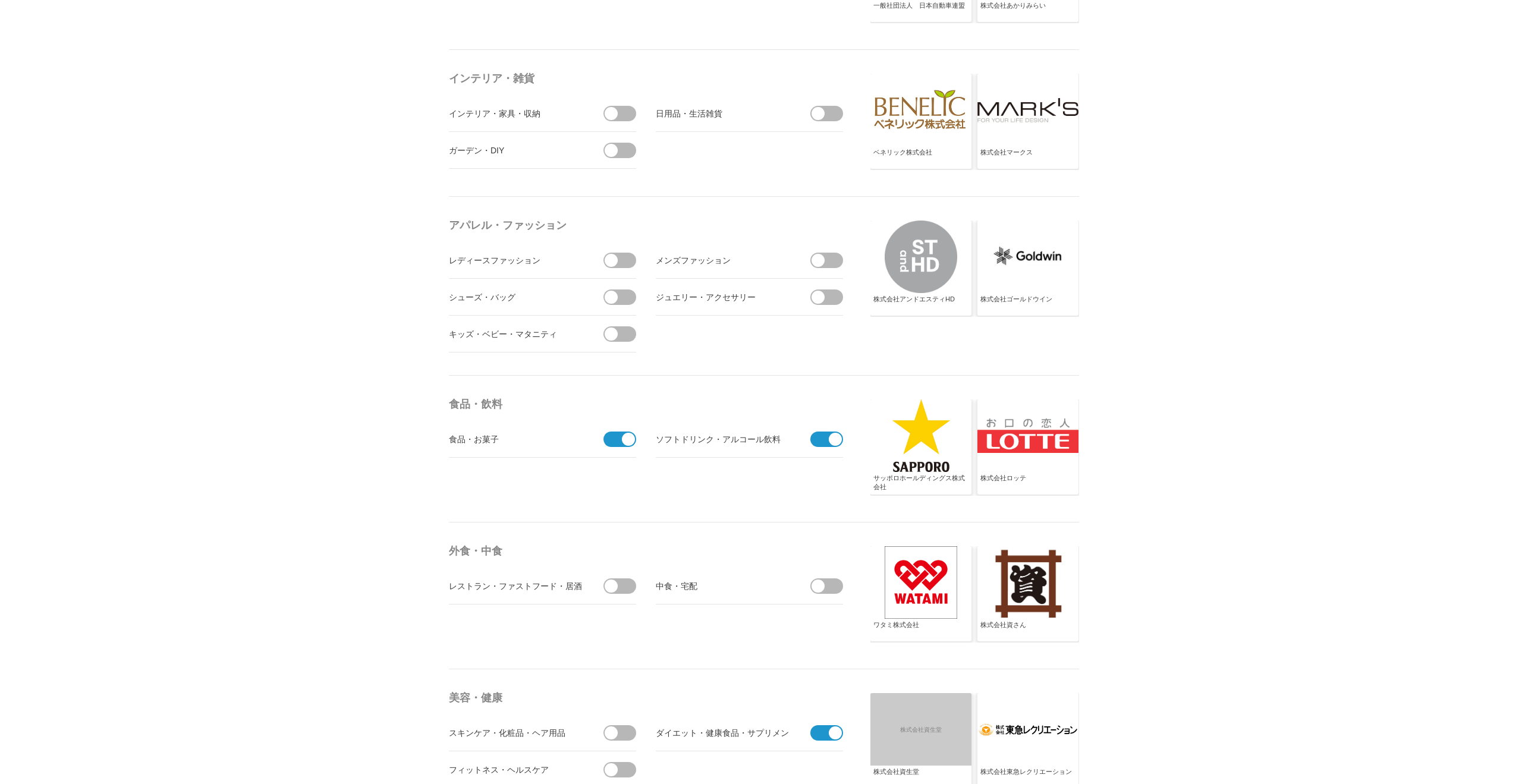
scroll to position [1634, 0]
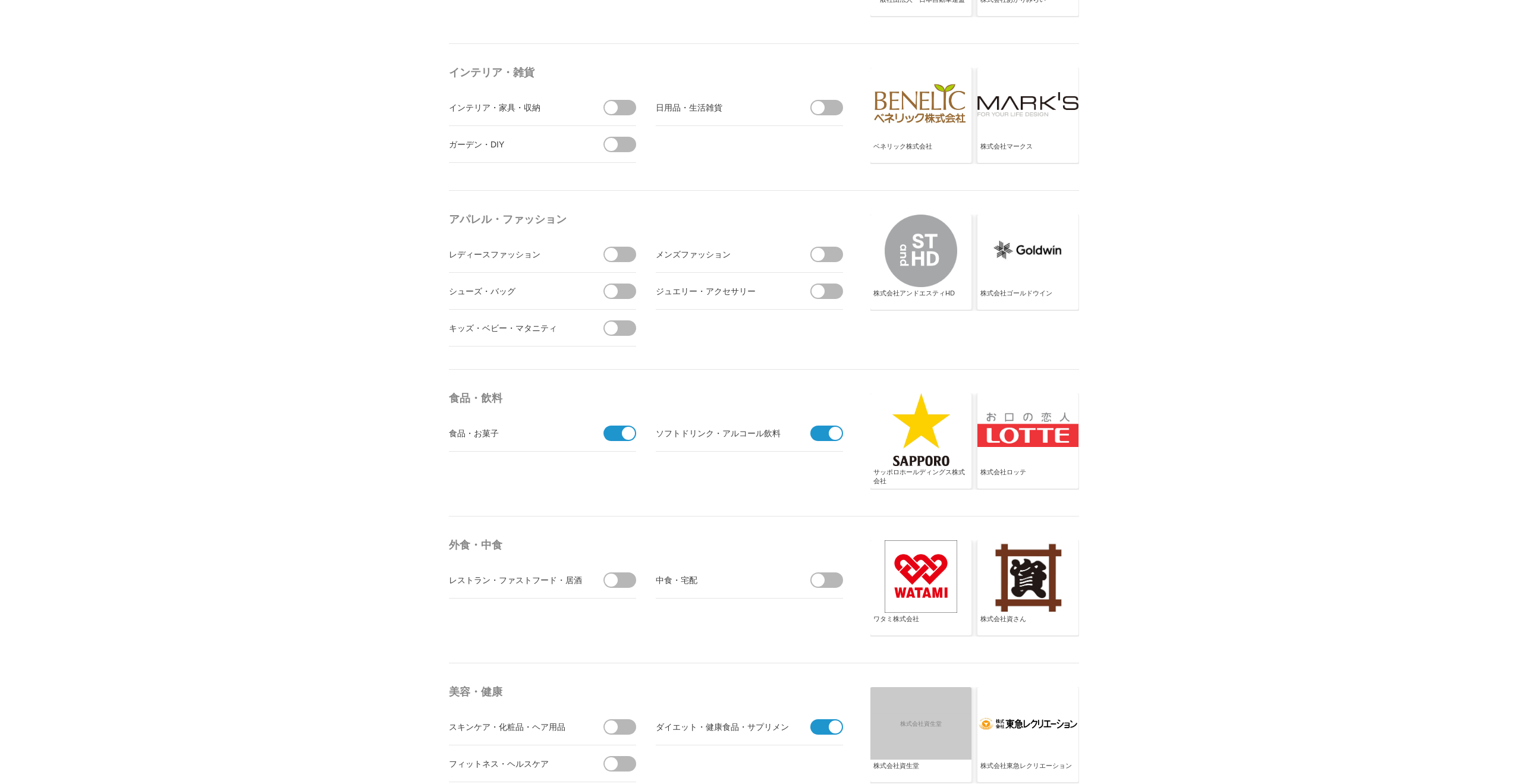
click at [1019, 561] on div at bounding box center [1028, 576] width 101 height 73
click at [624, 584] on span at bounding box center [624, 580] width 25 height 15
click at [0, 0] on input "checkbox" at bounding box center [0, 0] width 0 height 0
click at [624, 582] on span at bounding box center [628, 580] width 13 height 13
click at [0, 0] on input "checkbox" at bounding box center [0, 0] width 0 height 0
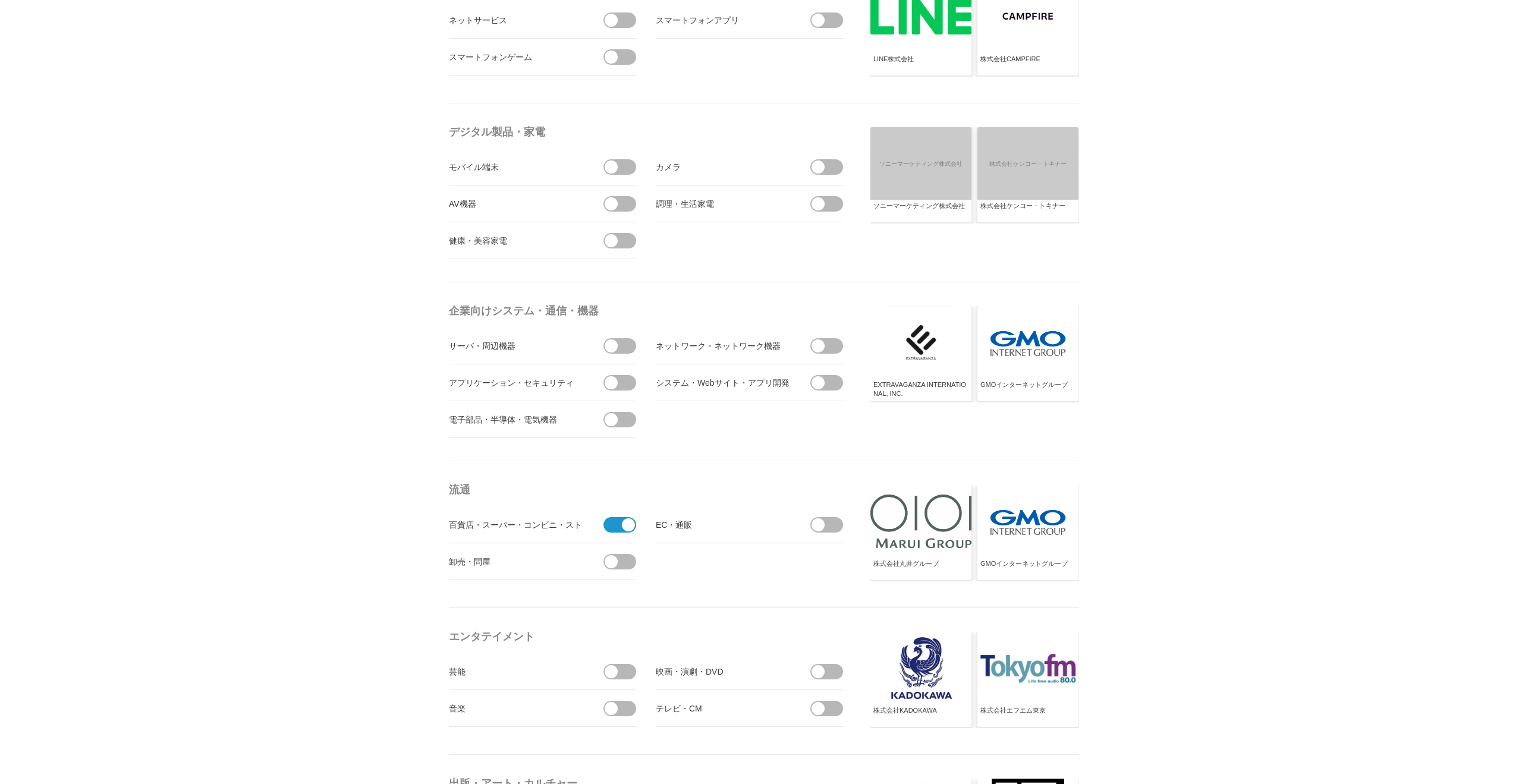
scroll to position [0, 0]
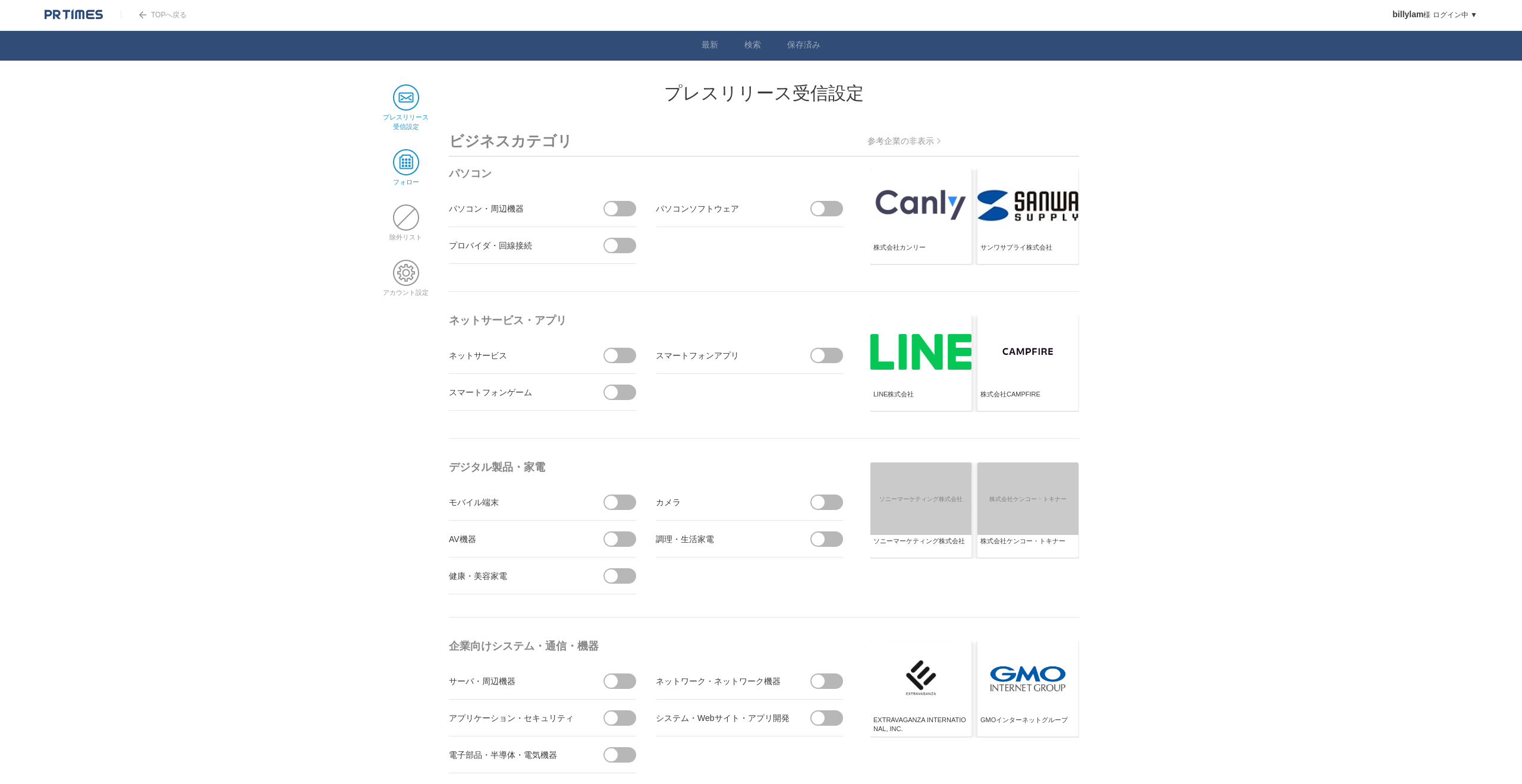
click at [411, 161] on span at bounding box center [405, 161] width 26 height 26
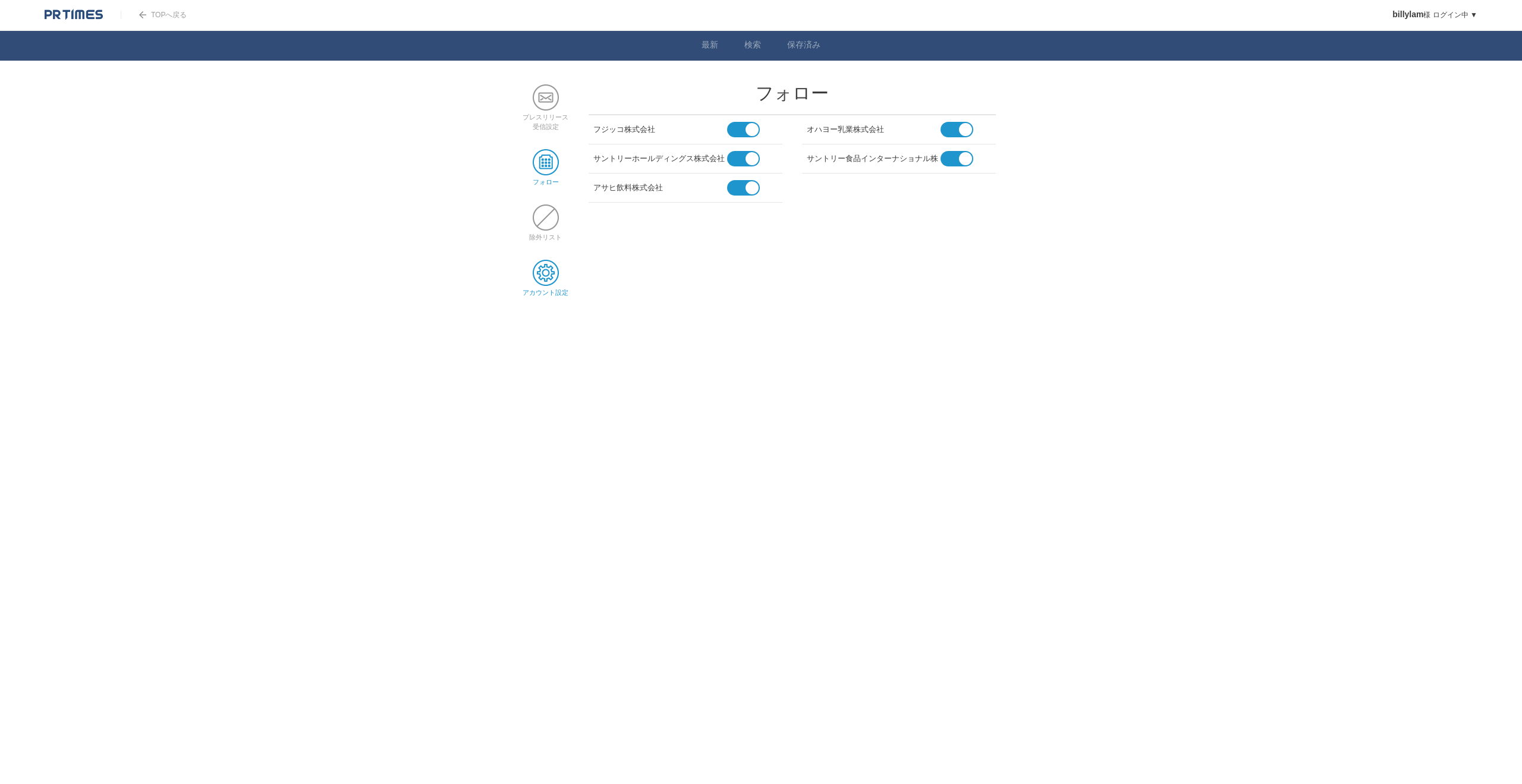
click at [538, 269] on span at bounding box center [545, 272] width 26 height 26
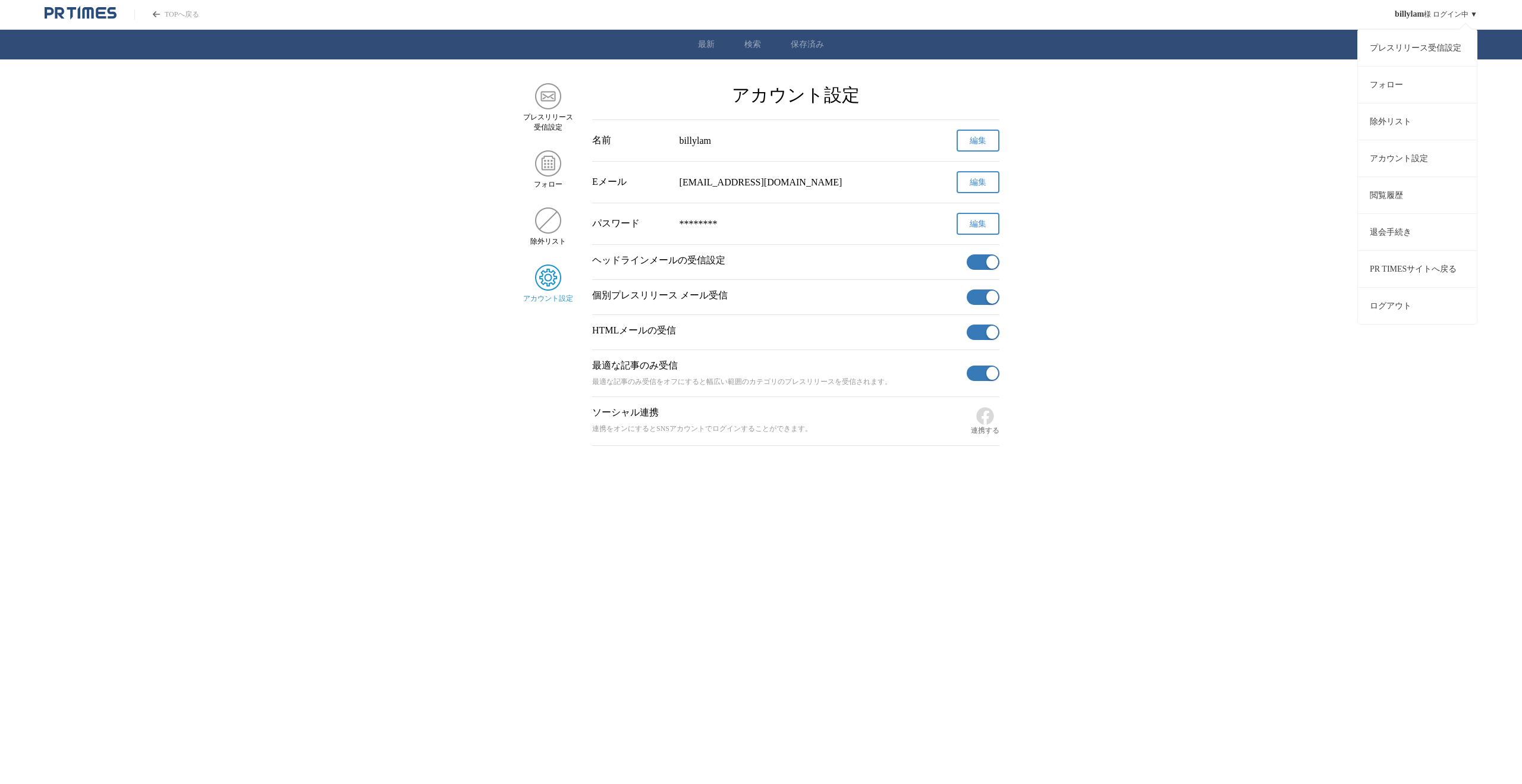
click at [1408, 170] on link "アカウント設定" at bounding box center [1417, 159] width 119 height 37
click at [1400, 117] on link "除外リスト" at bounding box center [1417, 122] width 119 height 37
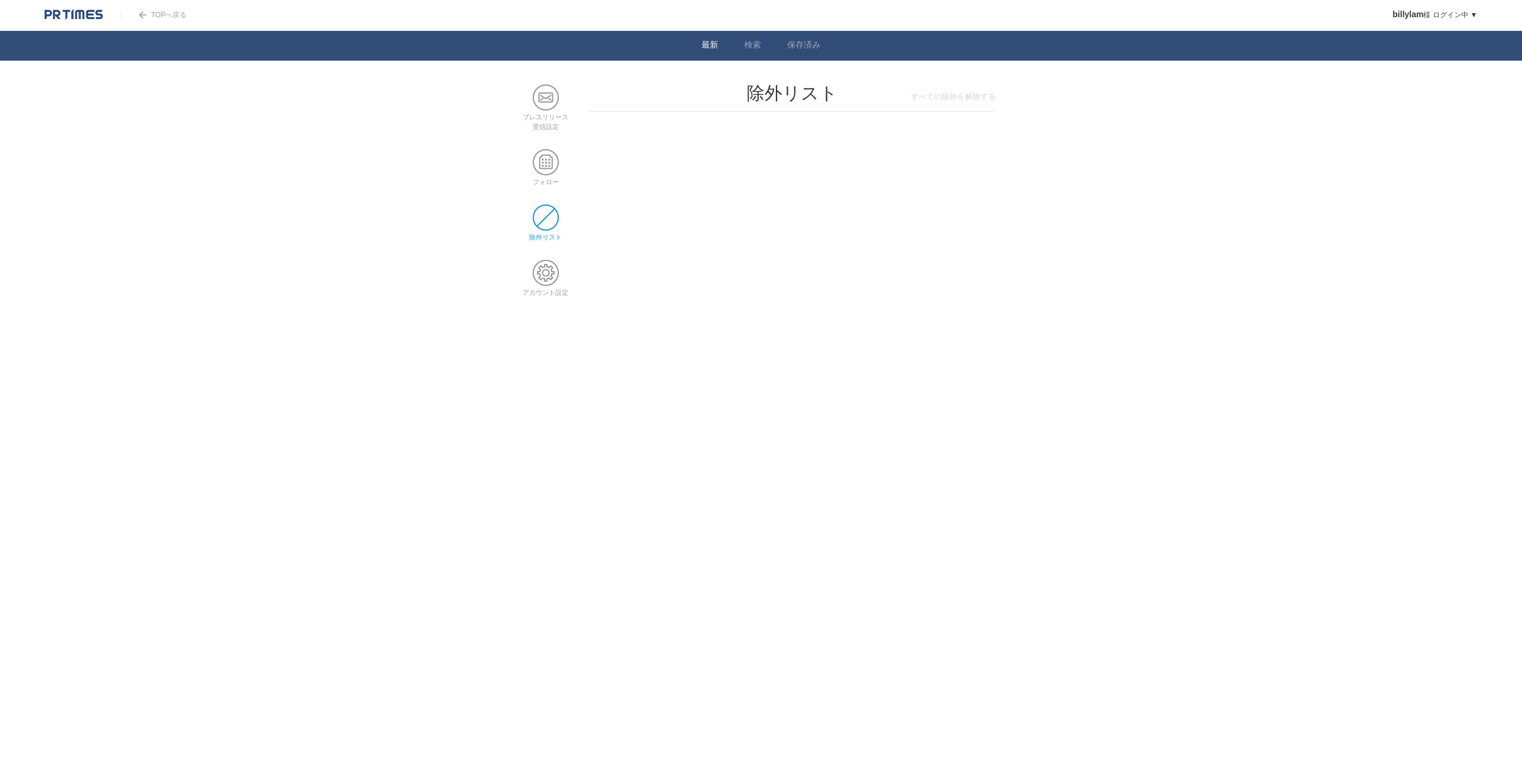
click at [718, 49] on li "最新" at bounding box center [710, 46] width 43 height 30
click at [713, 48] on link "最新" at bounding box center [710, 46] width 17 height 12
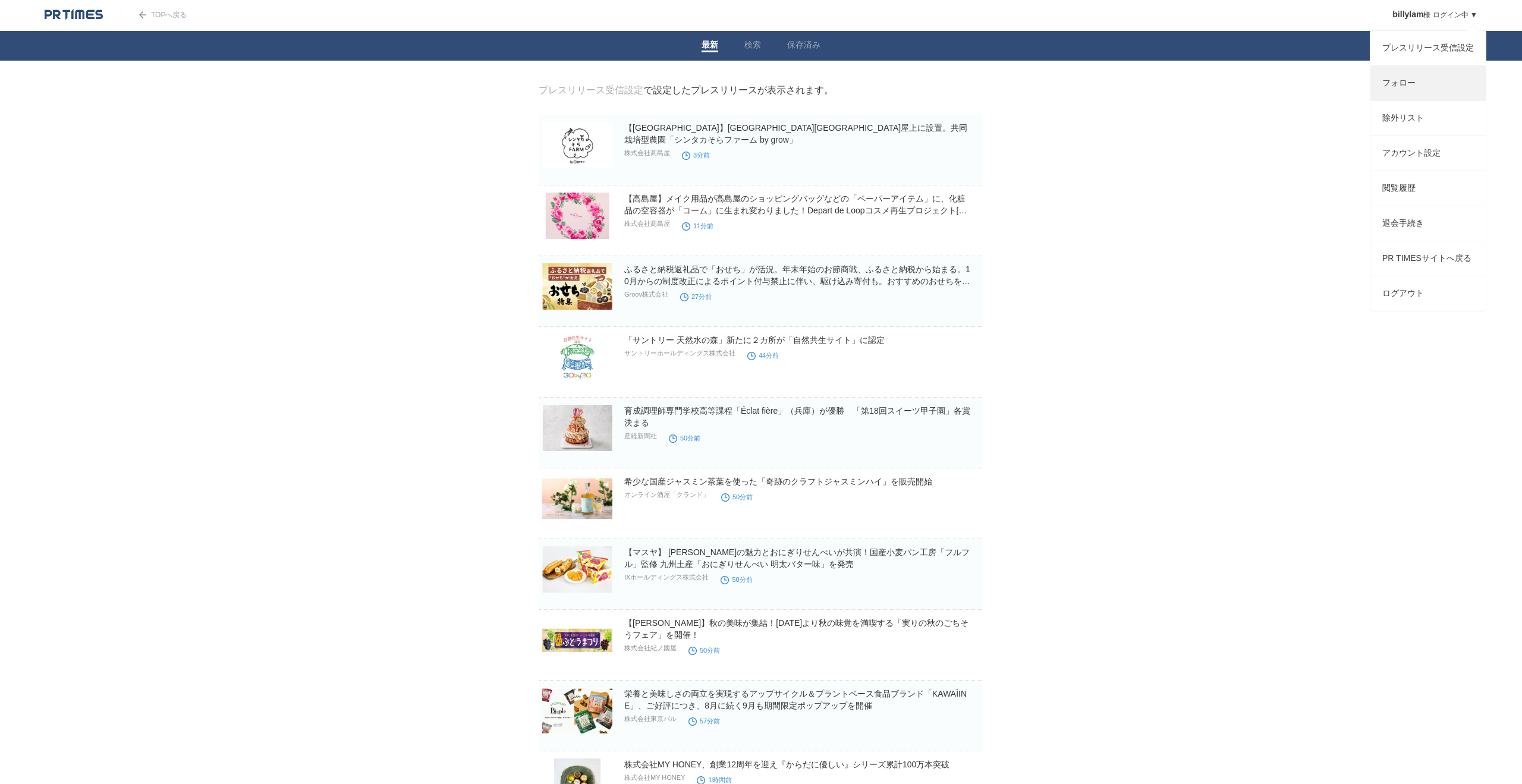
click at [1401, 82] on link "フォロー" at bounding box center [1428, 82] width 115 height 35
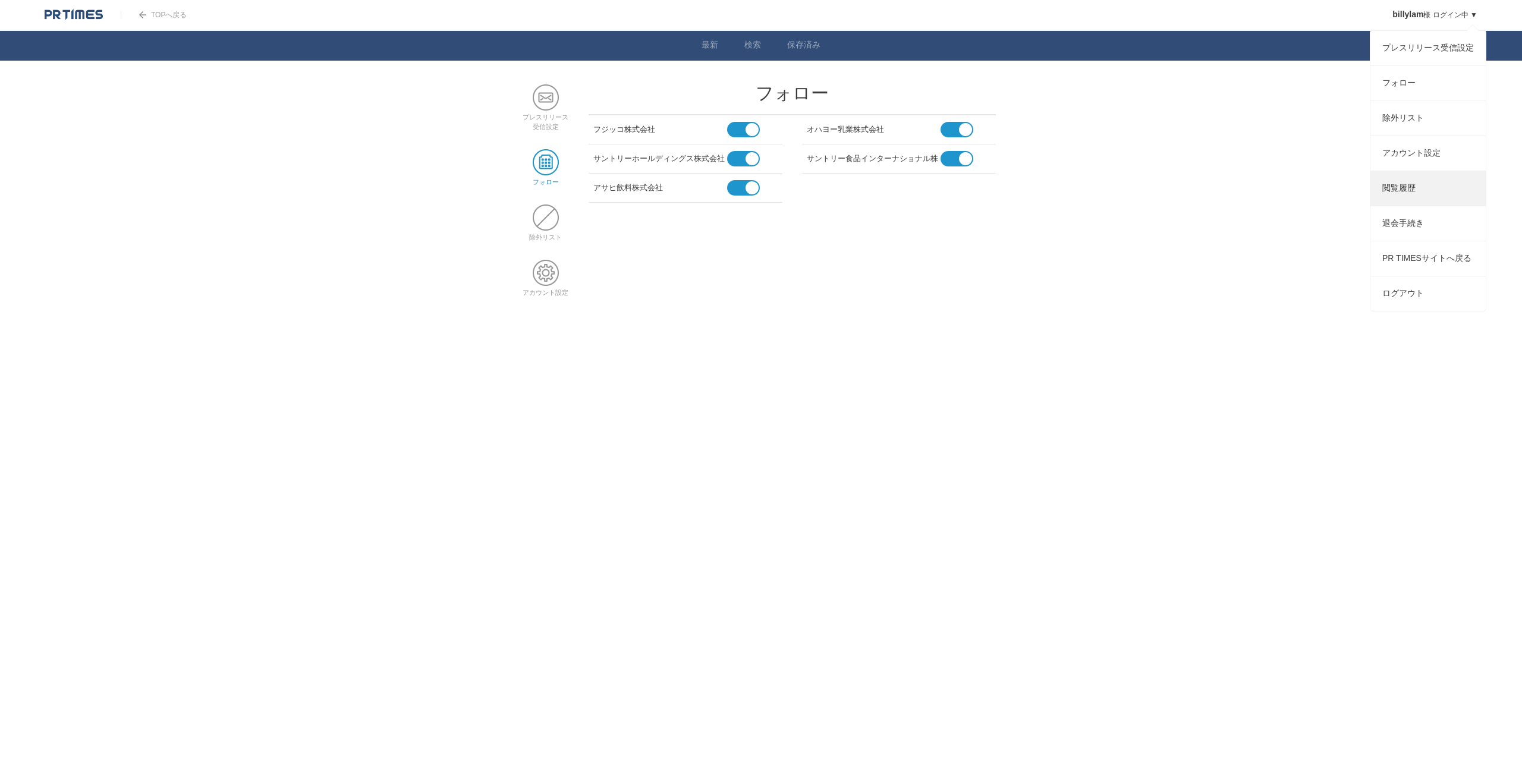
click at [1396, 198] on link "閲覧履歴" at bounding box center [1428, 188] width 115 height 35
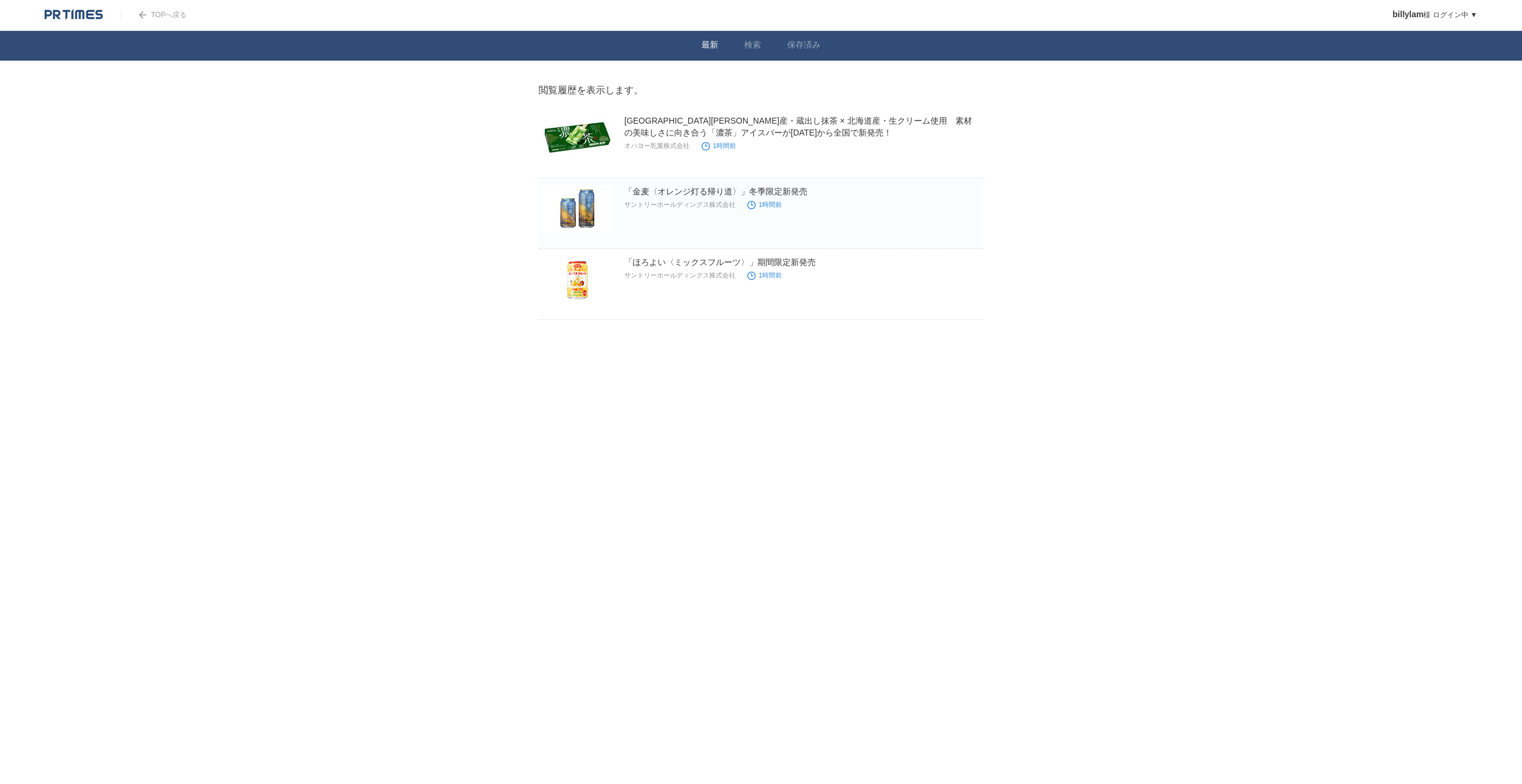
click at [715, 45] on link "最新" at bounding box center [710, 46] width 17 height 12
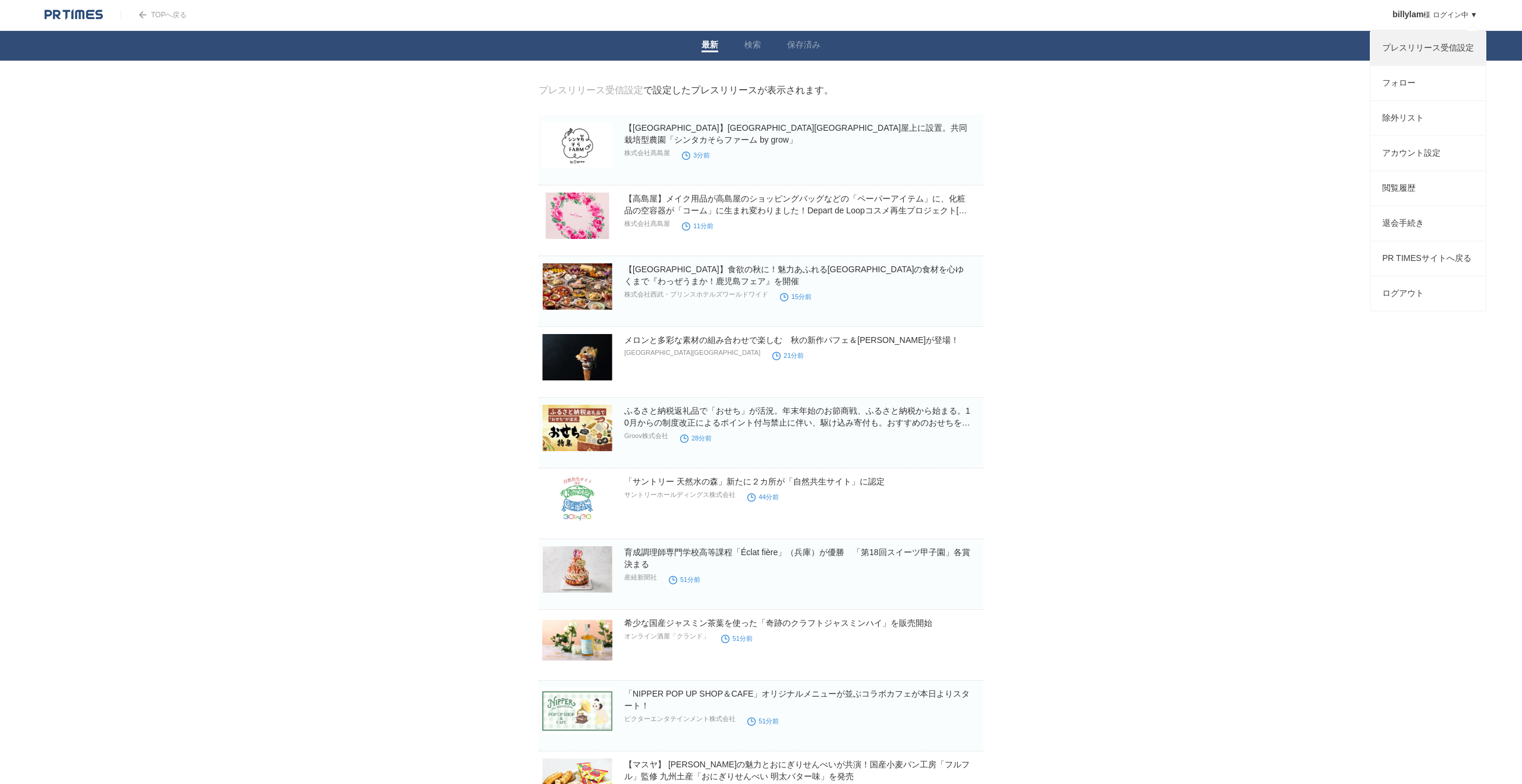
click at [1444, 41] on link "プレスリリース受信設定" at bounding box center [1428, 48] width 115 height 35
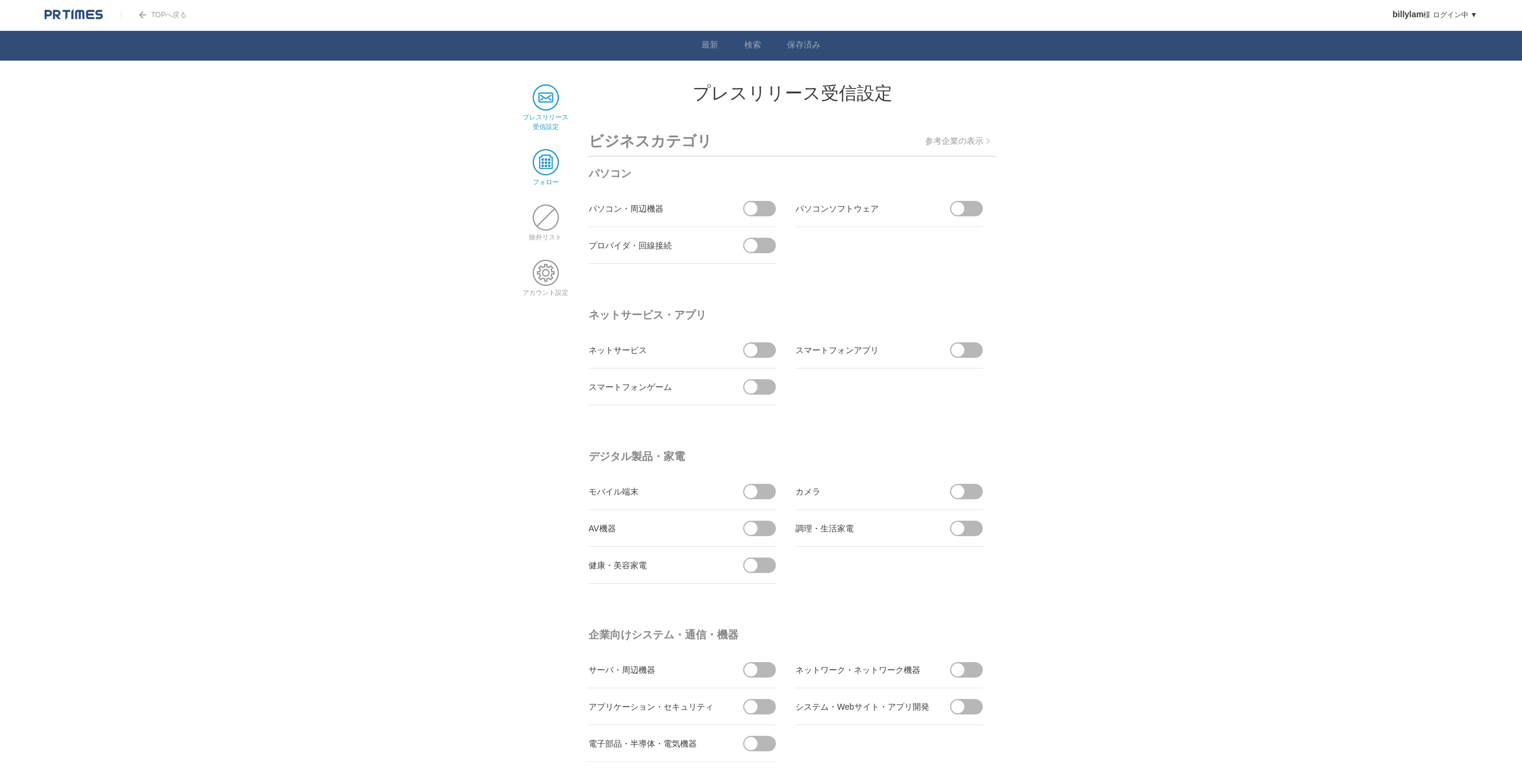
click at [548, 165] on span at bounding box center [545, 161] width 26 height 26
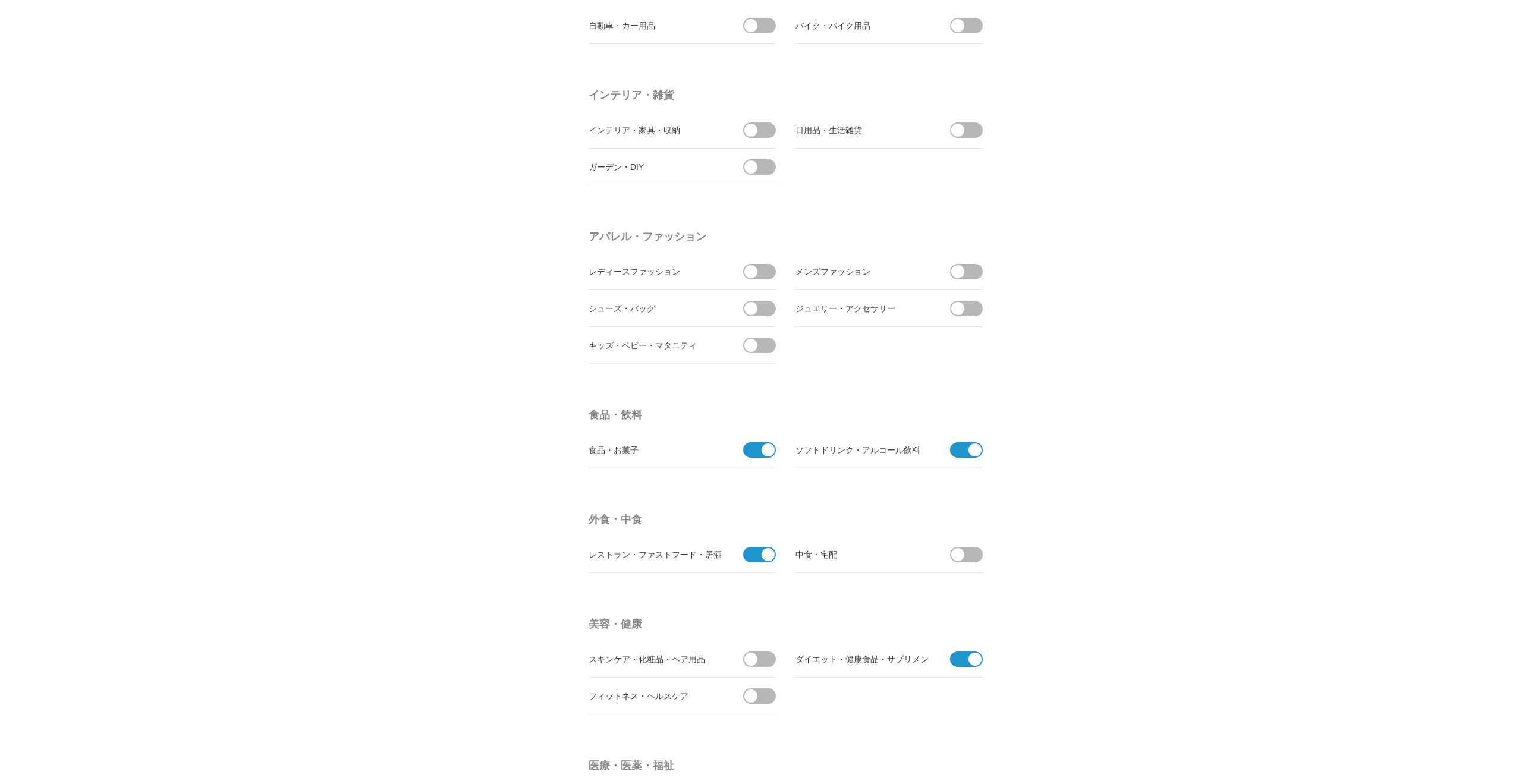
click at [761, 558] on span at bounding box center [756, 554] width 25 height 15
click at [0, 0] on input "checkbox" at bounding box center [0, 0] width 0 height 0
click at [761, 558] on span at bounding box center [764, 554] width 25 height 15
click at [0, 0] on input "checkbox" at bounding box center [0, 0] width 0 height 0
click at [968, 660] on span at bounding box center [962, 659] width 25 height 15
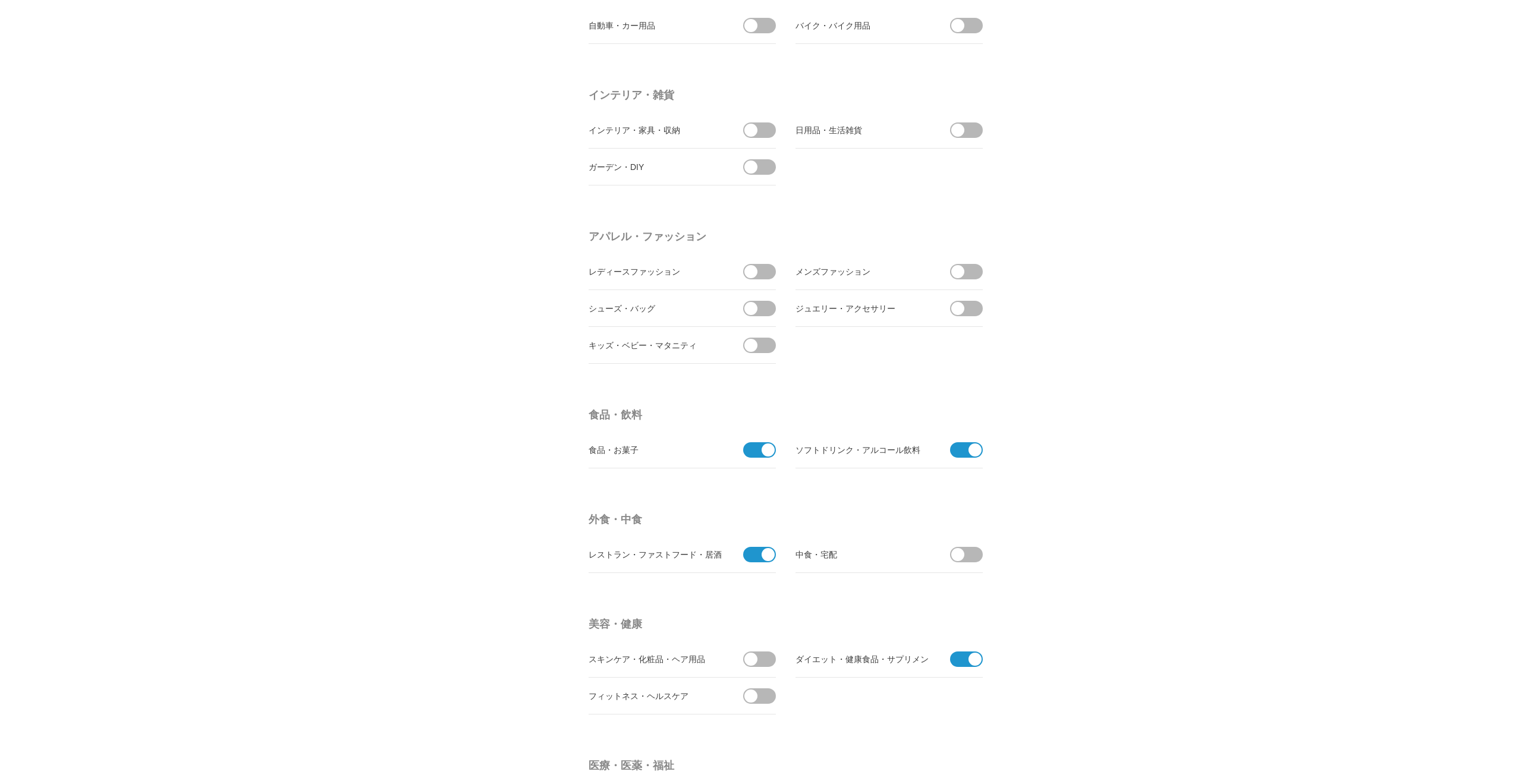
click at [0, 0] on input "checkbox" at bounding box center [0, 0] width 0 height 0
click at [748, 555] on span at bounding box center [756, 554] width 25 height 15
click at [0, 0] on input "受信しない" at bounding box center [0, 0] width 0 height 0
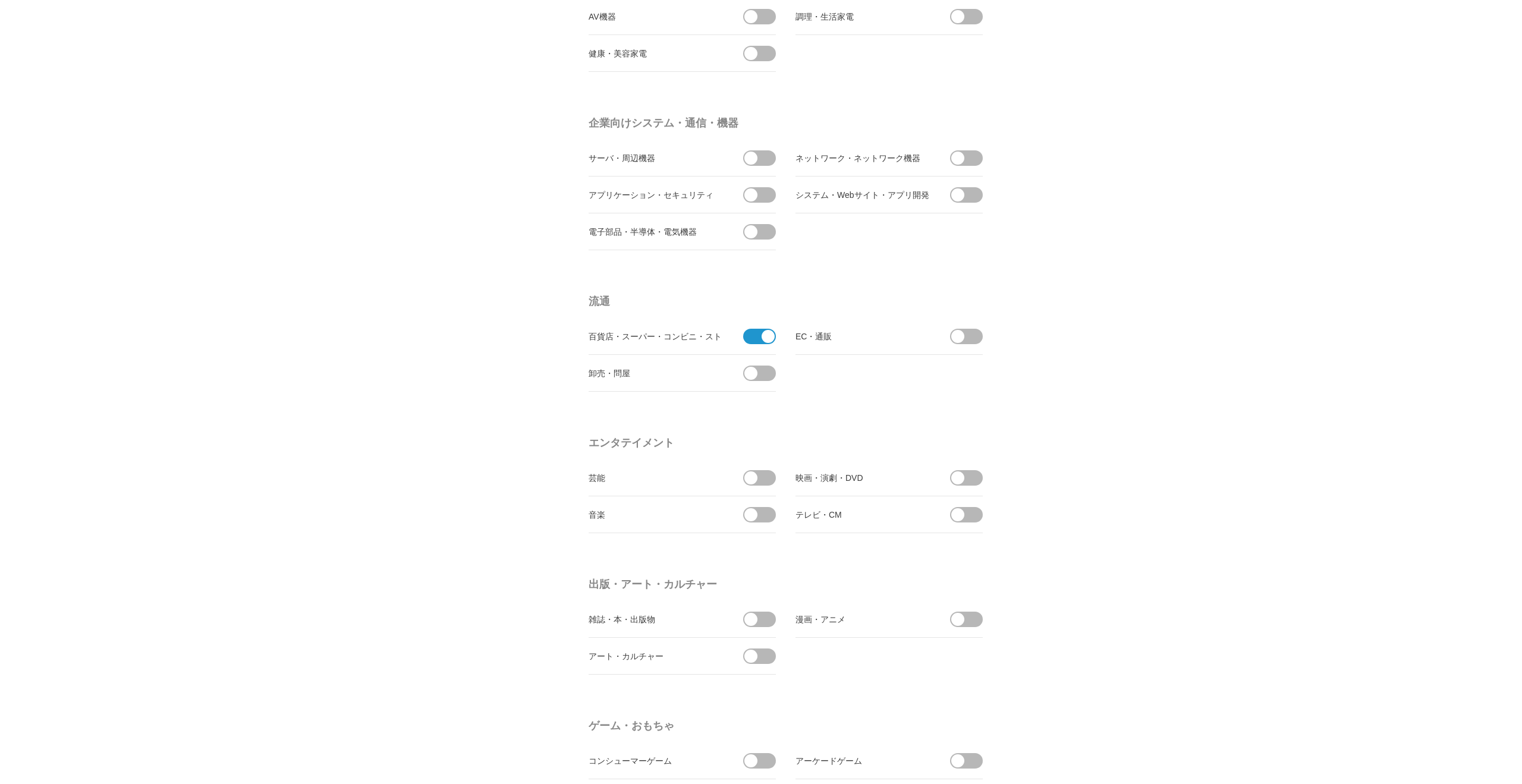
scroll to position [580, 0]
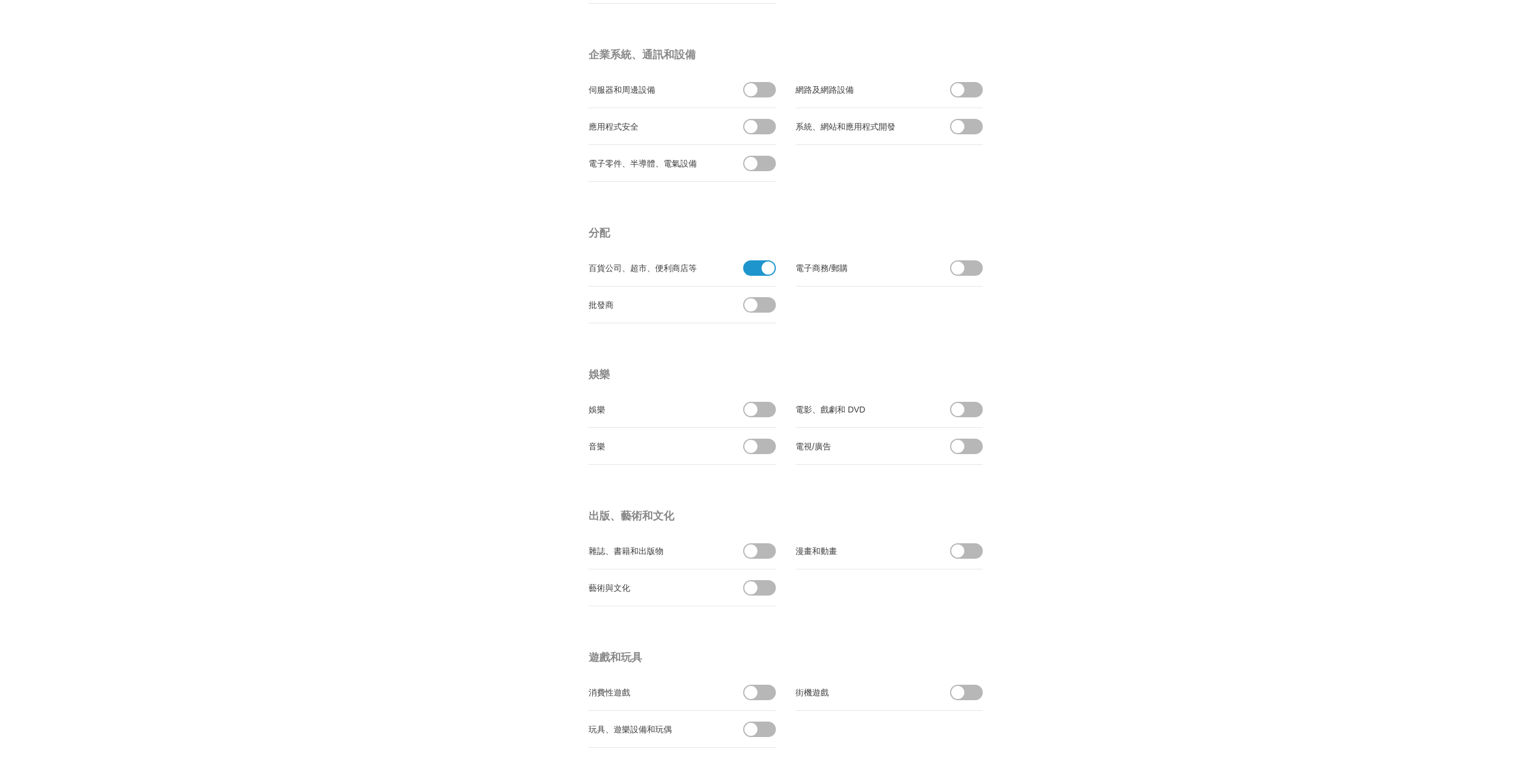
click at [784, 308] on ul "百貨公司、超市、便利商店等 電子商務/郵購 批發商" at bounding box center [788, 286] width 398 height 74
click at [771, 307] on span at bounding box center [764, 304] width 25 height 15
click at [0, 0] on input "checkbox" at bounding box center [0, 0] width 0 height 0
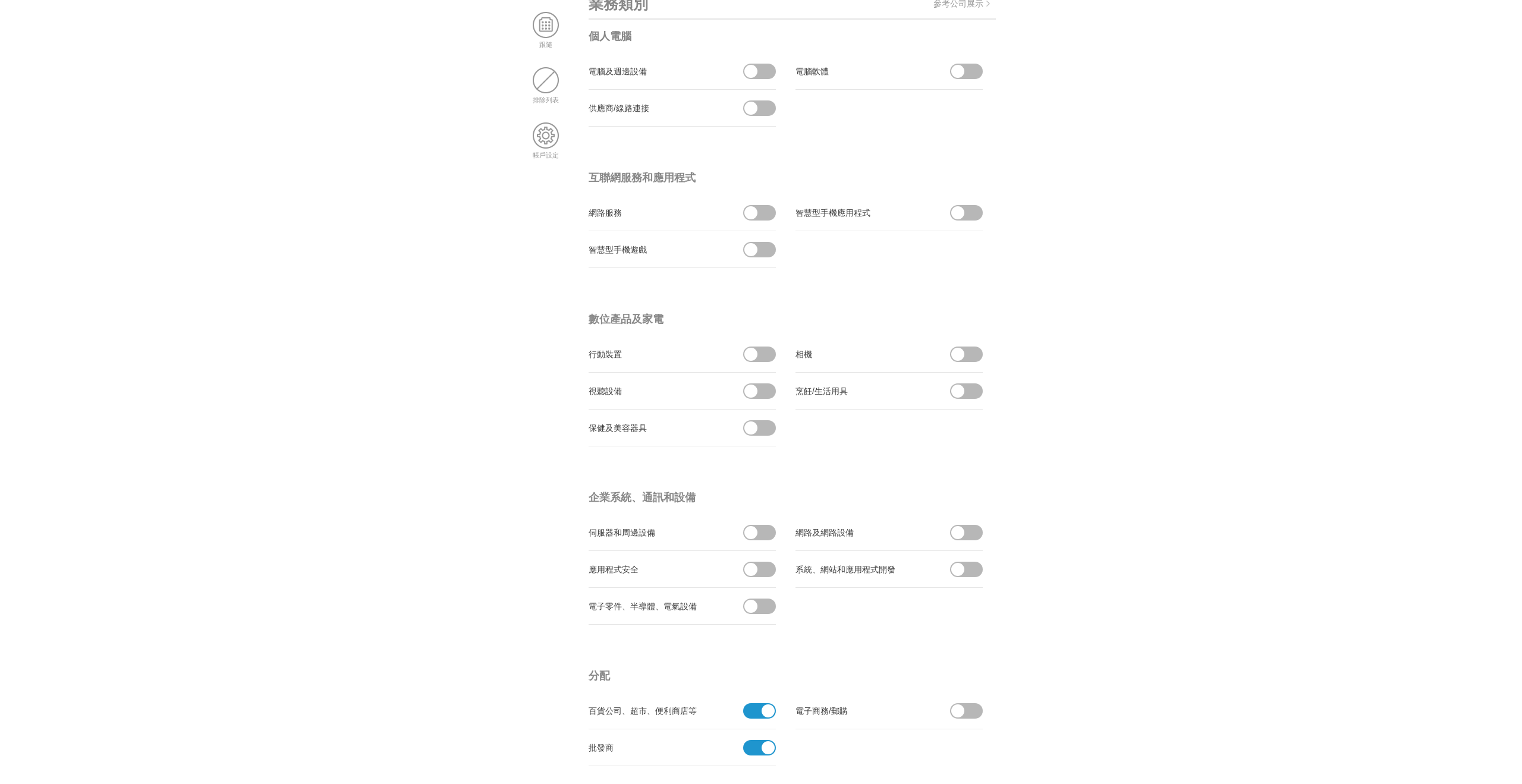
scroll to position [0, 0]
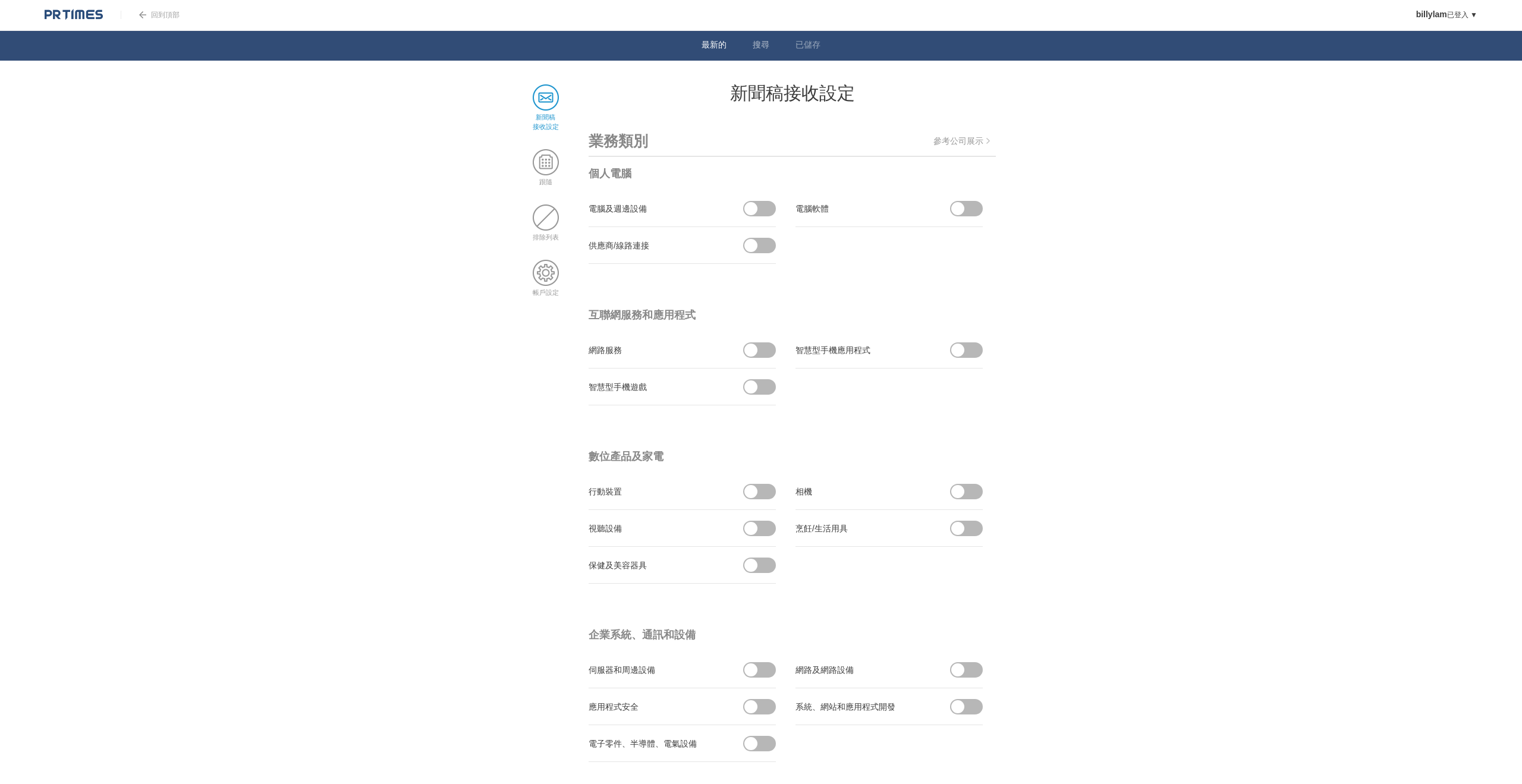
click at [718, 44] on font "最新的" at bounding box center [714, 44] width 25 height 10
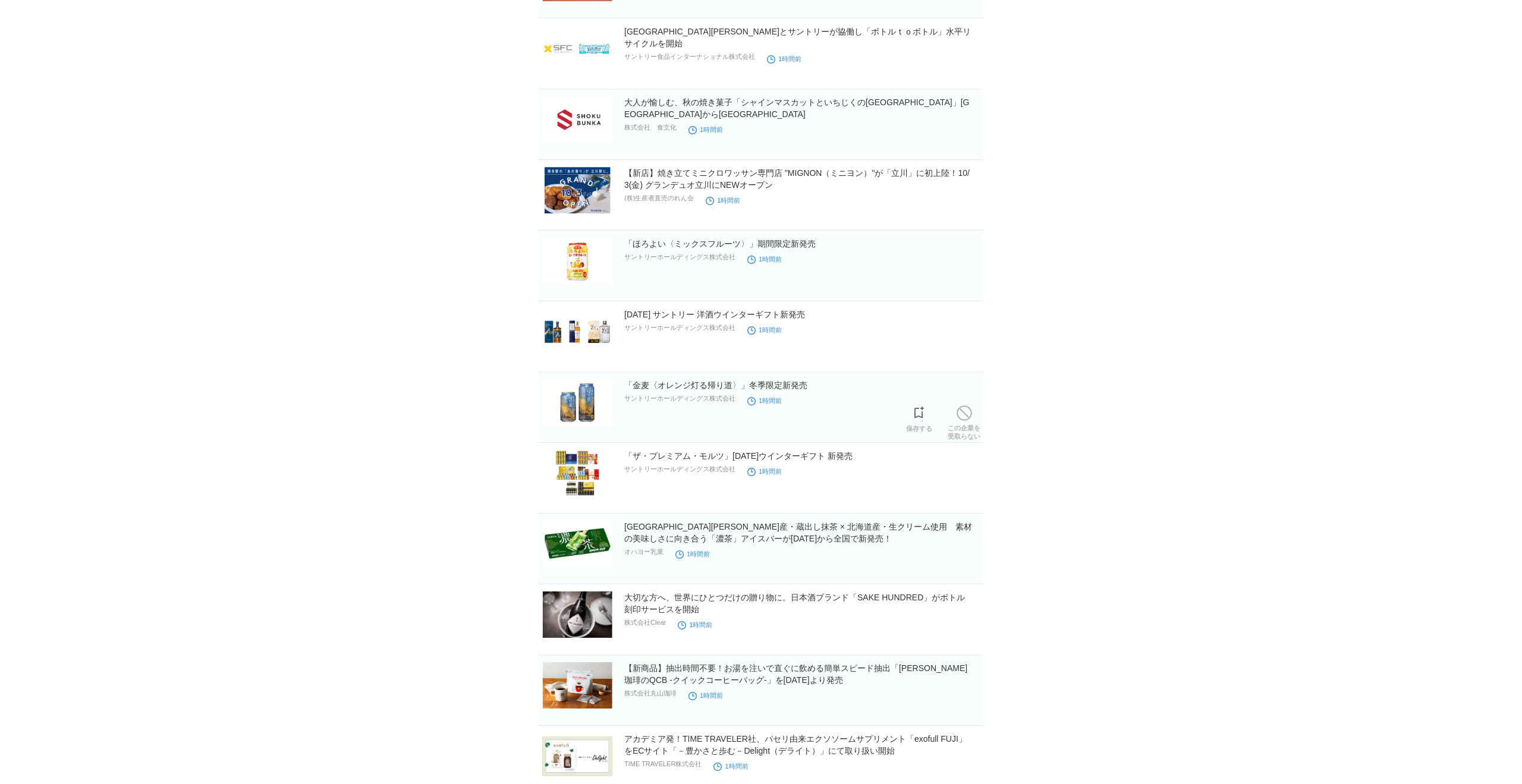
scroll to position [875, 0]
